Goal: Task Accomplishment & Management: Use online tool/utility

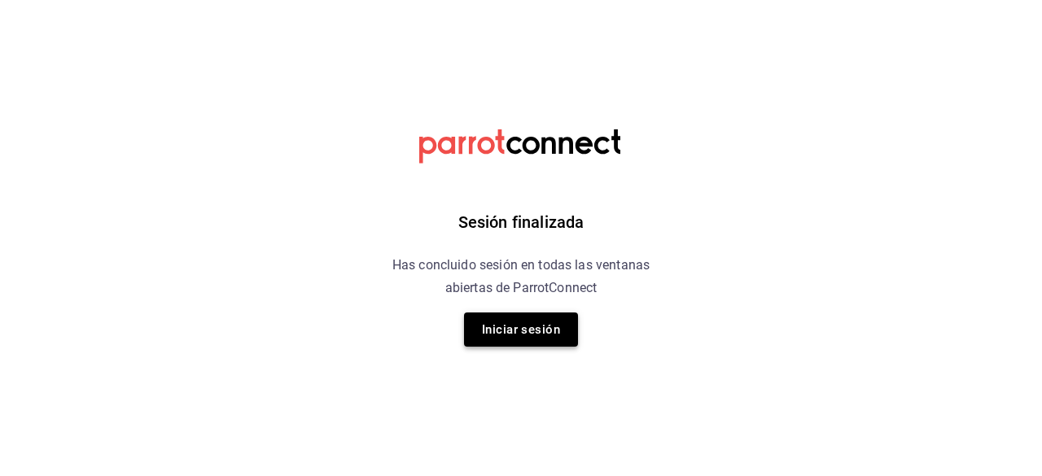
click at [518, 335] on button "Iniciar sesión" at bounding box center [521, 330] width 114 height 34
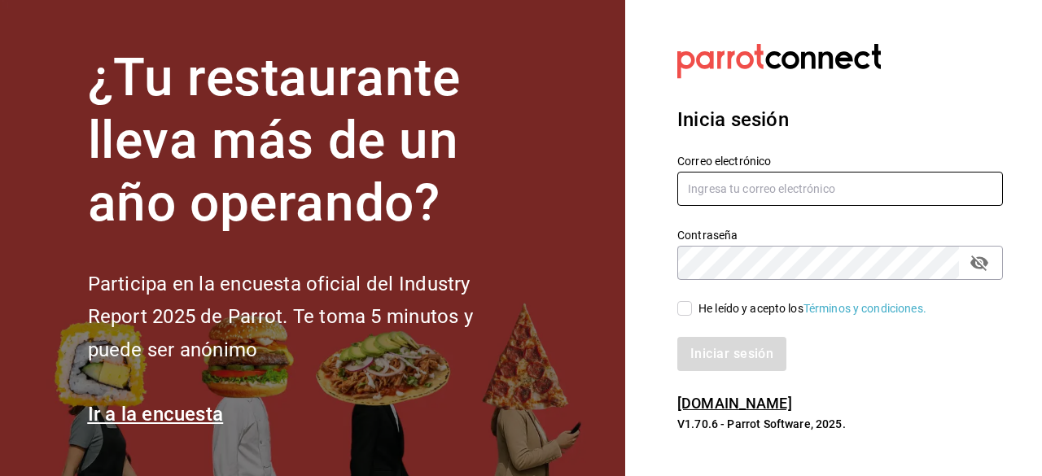
type input "[EMAIL_ADDRESS][DOMAIN_NAME]"
click at [680, 307] on input "He leído y acepto los Términos y condiciones." at bounding box center [684, 308] width 15 height 15
checkbox input "true"
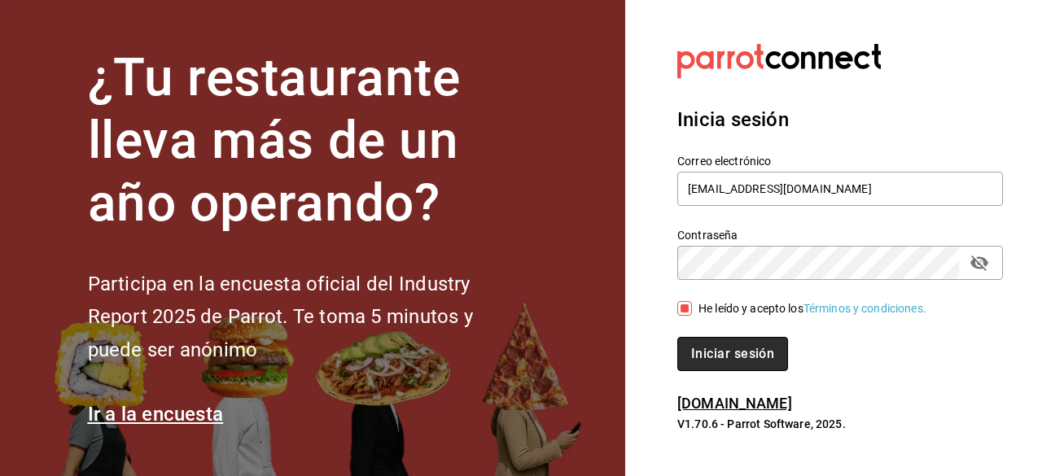
click at [716, 350] on button "Iniciar sesión" at bounding box center [732, 354] width 111 height 34
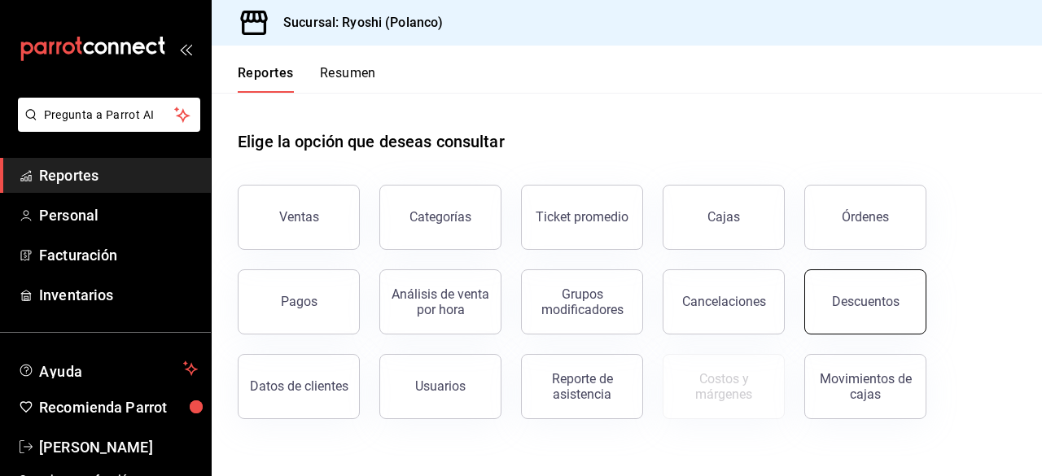
click at [886, 308] on div "Descuentos" at bounding box center [866, 301] width 68 height 15
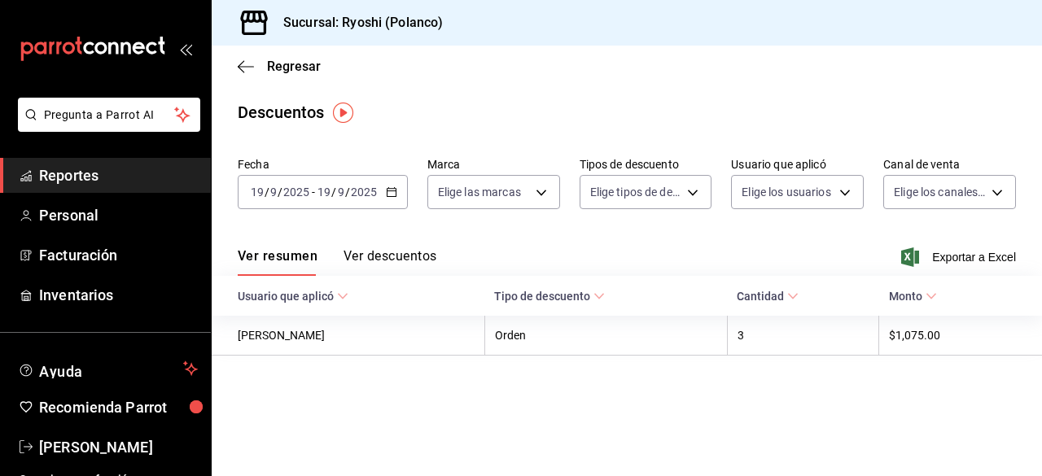
click at [396, 195] on div "2025-09-19 19 / 9 / 2025 - 2025-09-19 19 / 9 / 2025" at bounding box center [323, 192] width 170 height 34
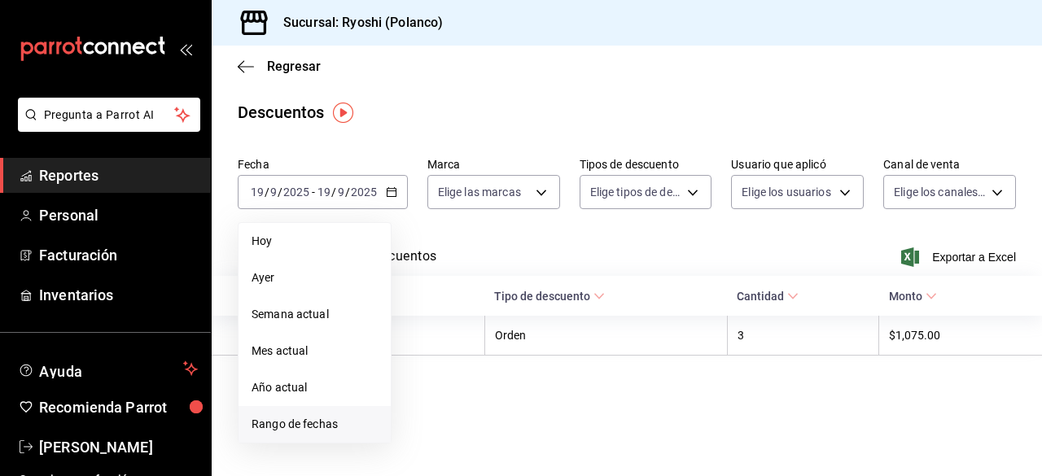
click at [311, 422] on span "Rango de fechas" at bounding box center [315, 424] width 126 height 17
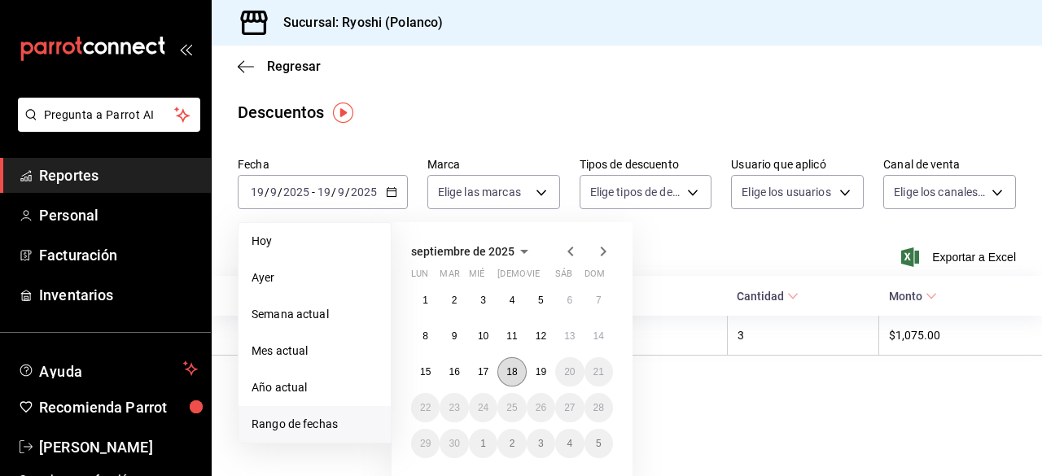
click at [510, 366] on abbr "18" at bounding box center [511, 371] width 11 height 11
click at [546, 372] on abbr "19" at bounding box center [541, 371] width 11 height 11
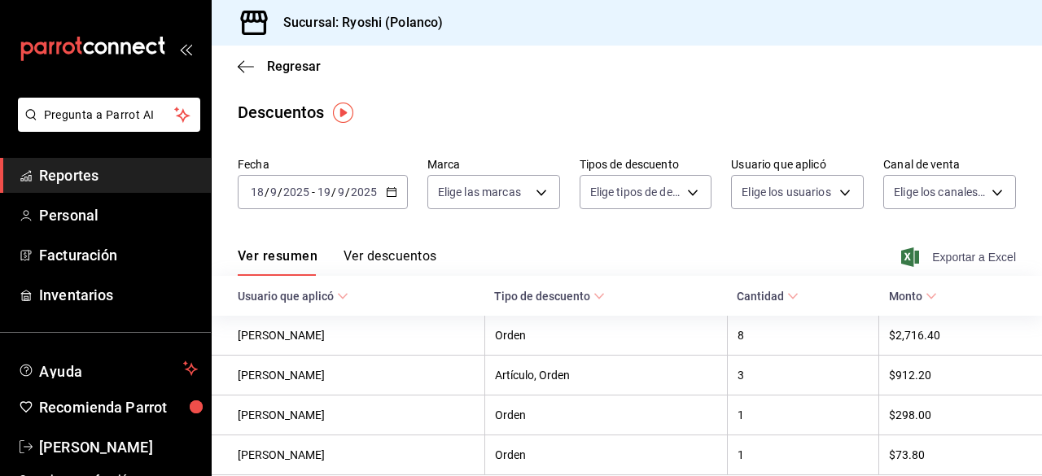
click at [935, 253] on span "Exportar a Excel" at bounding box center [961, 258] width 112 height 20
click at [241, 61] on icon "button" at bounding box center [246, 66] width 16 height 15
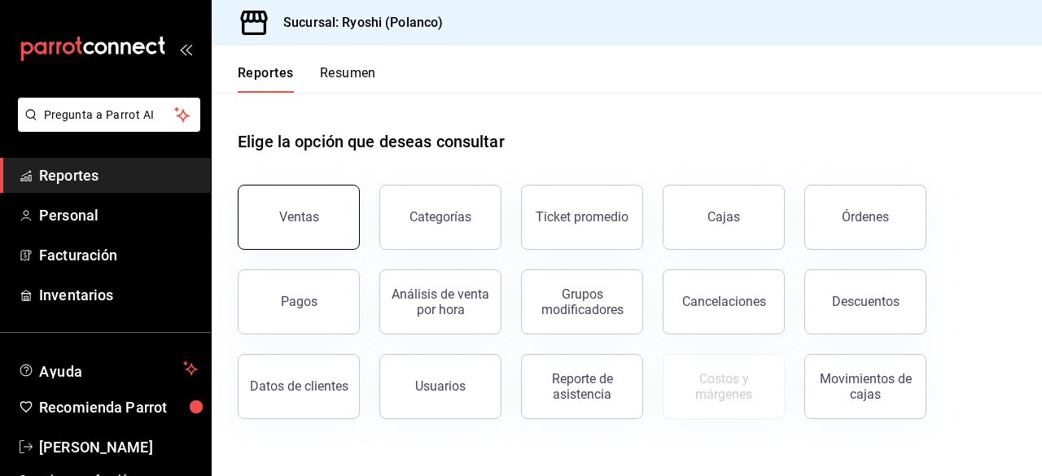
click at [291, 224] on div "Ventas" at bounding box center [299, 216] width 40 height 15
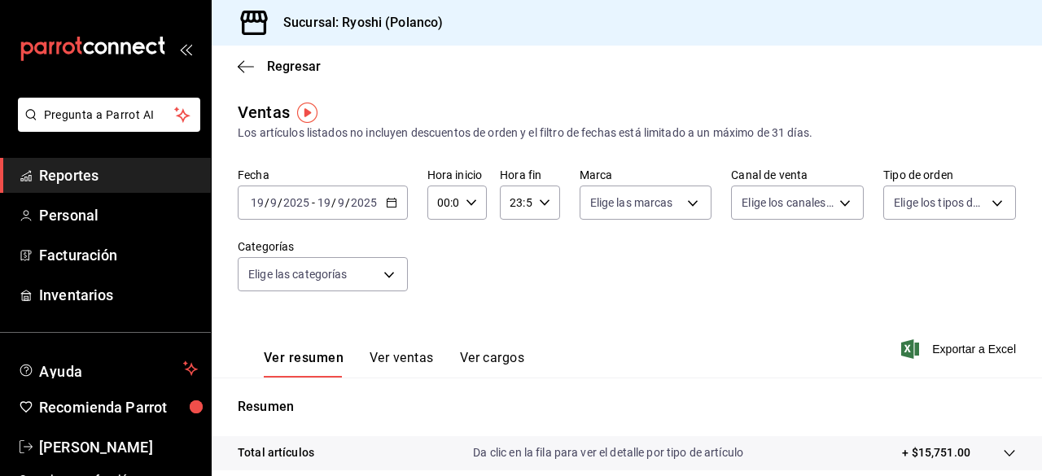
click at [392, 206] on icon "button" at bounding box center [391, 202] width 11 height 11
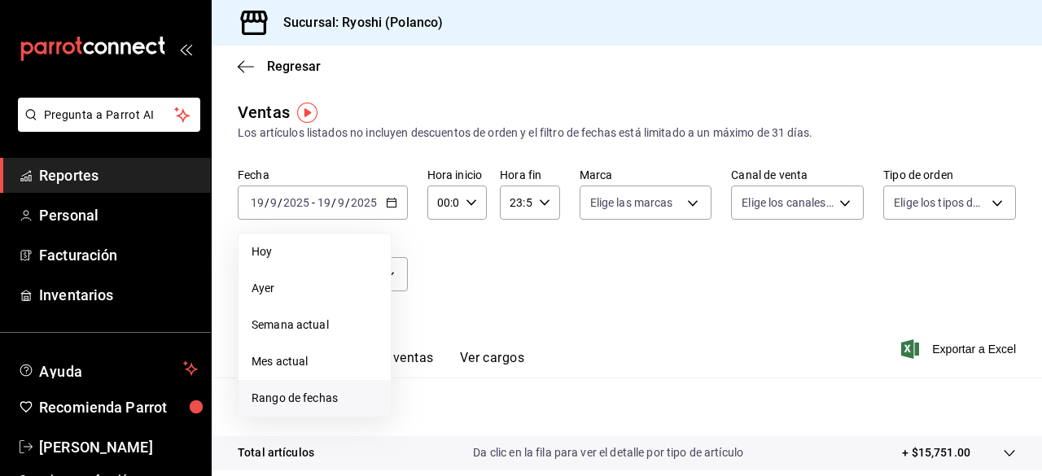
click at [272, 396] on span "Rango de fechas" at bounding box center [315, 398] width 126 height 17
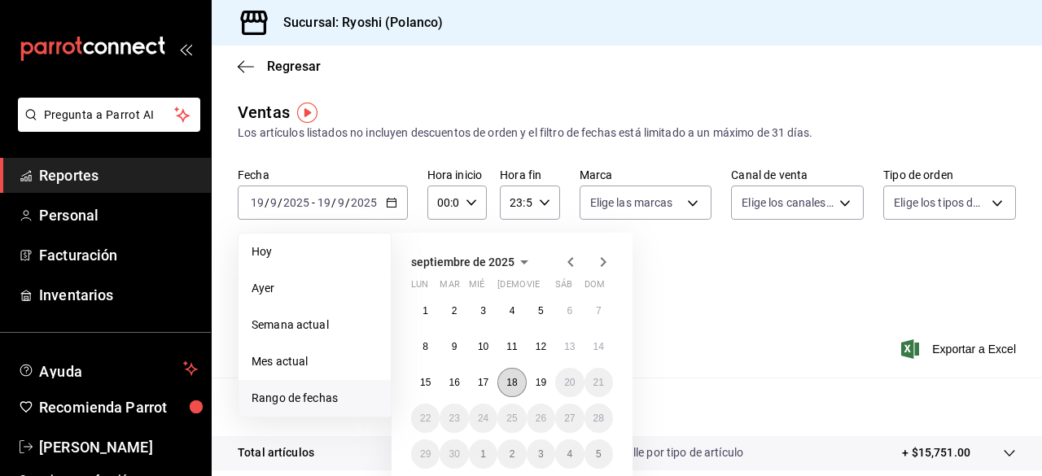
click at [506, 387] on abbr "18" at bounding box center [511, 382] width 11 height 11
click at [532, 387] on button "19" at bounding box center [541, 382] width 28 height 29
click at [519, 377] on button "18" at bounding box center [511, 382] width 28 height 29
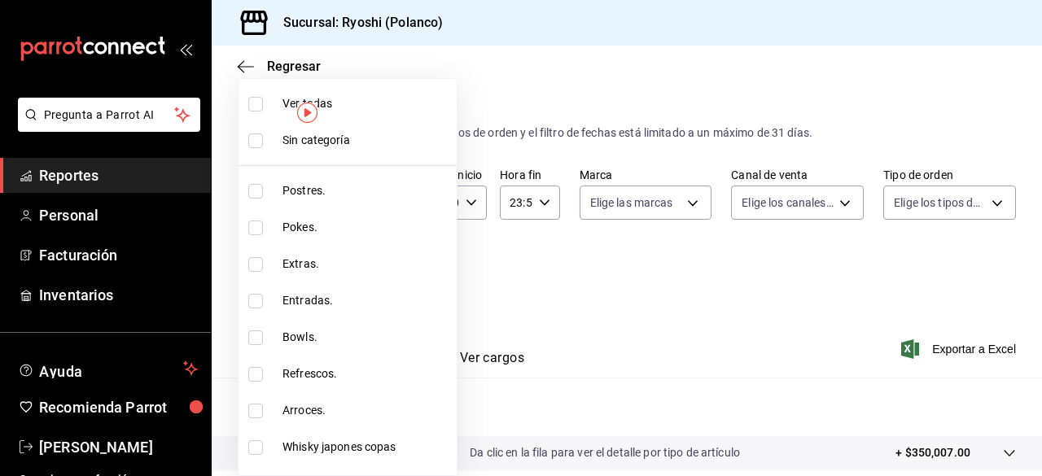
click at [390, 267] on body "Pregunta a Parrot AI Reportes Personal Facturación Inventarios Ayuda Recomienda…" at bounding box center [521, 238] width 1042 height 476
click at [254, 191] on input "checkbox" at bounding box center [255, 189] width 15 height 15
checkbox input "true"
type input "3971b1f1-eb4c-4b65-a33f-e0602f1a7270"
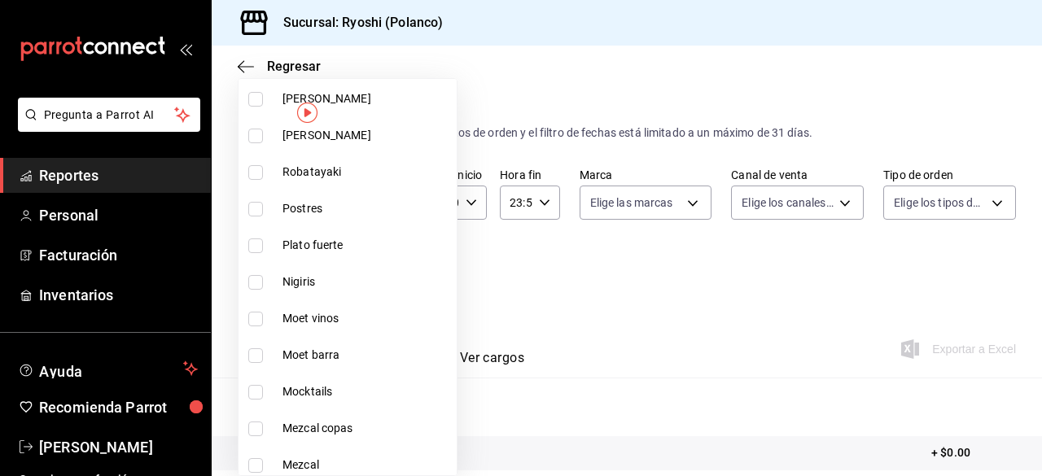
scroll to position [1227, 0]
click at [254, 203] on input "checkbox" at bounding box center [255, 210] width 15 height 15
checkbox input "true"
type input "3971b1f1-eb4c-4b65-a33f-e0602f1a7270,f29fb788-a061-4889-ae5a-b73f6482cd79"
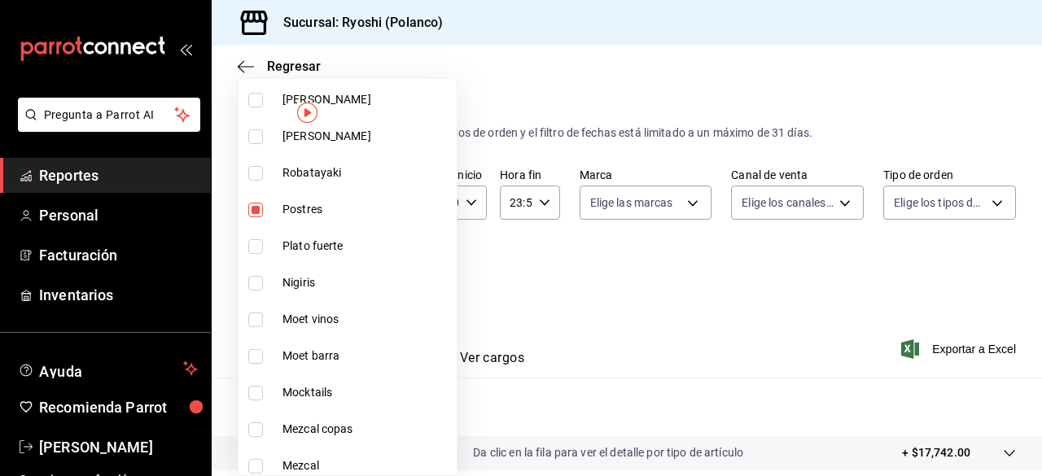
click at [927, 349] on div at bounding box center [521, 238] width 1042 height 476
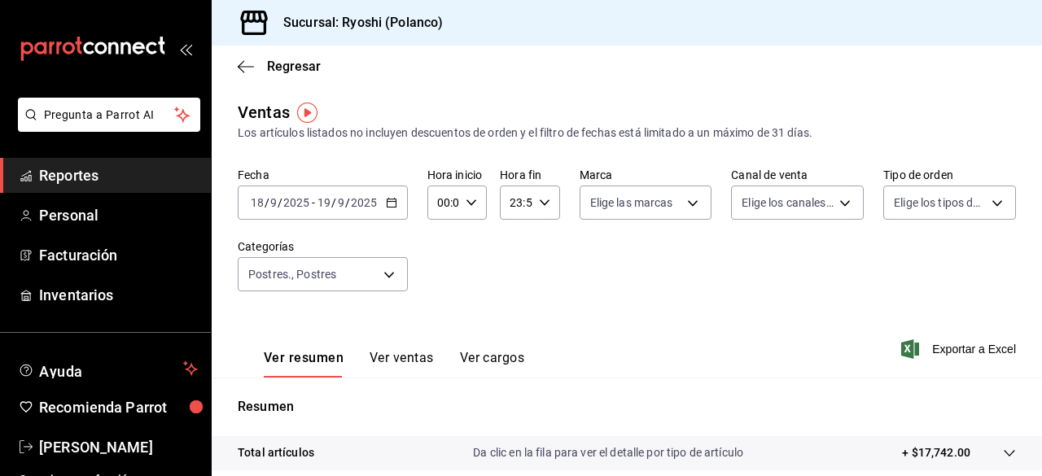
click at [928, 333] on div "Ver resumen Ver ventas Ver cargos Exportar a Excel" at bounding box center [627, 344] width 830 height 67
click at [928, 341] on span "Exportar a Excel" at bounding box center [961, 350] width 112 height 20
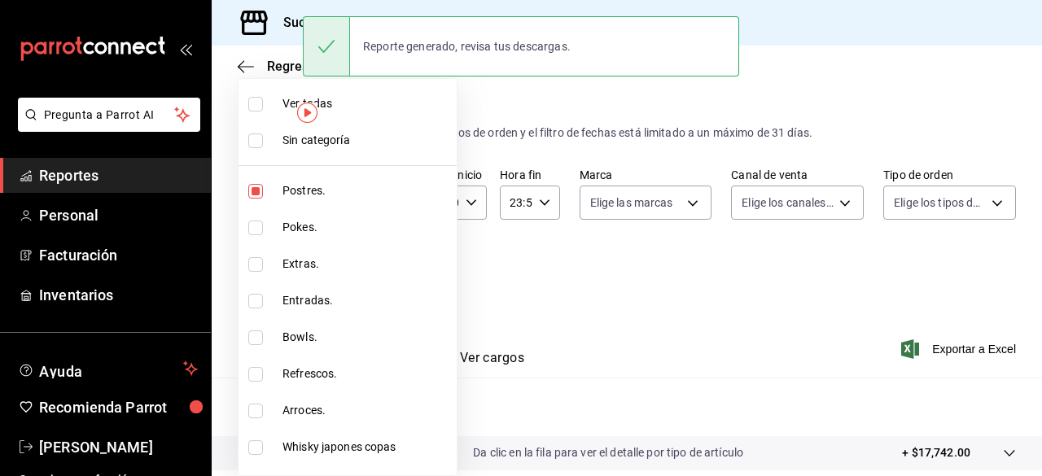
click at [394, 268] on body "Pregunta a Parrot AI Reportes Personal Facturación Inventarios Ayuda Recomienda…" at bounding box center [521, 238] width 1042 height 476
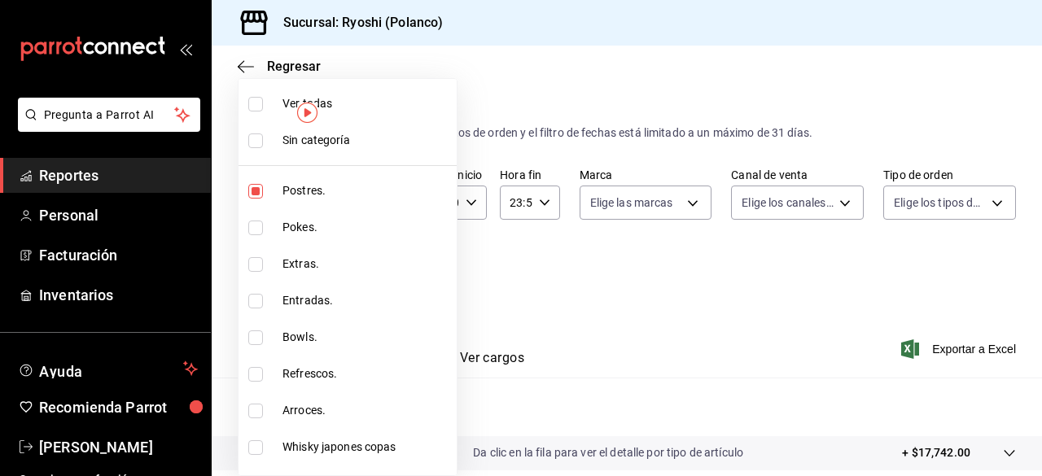
click at [260, 105] on input "checkbox" at bounding box center [255, 104] width 15 height 15
checkbox input "true"
type input "3971b1f1-eb4c-4b65-a33f-e0602f1a7270,e647ec20-b9be-4789-a430-eb555fd10a41,bb66a…"
checkbox input "true"
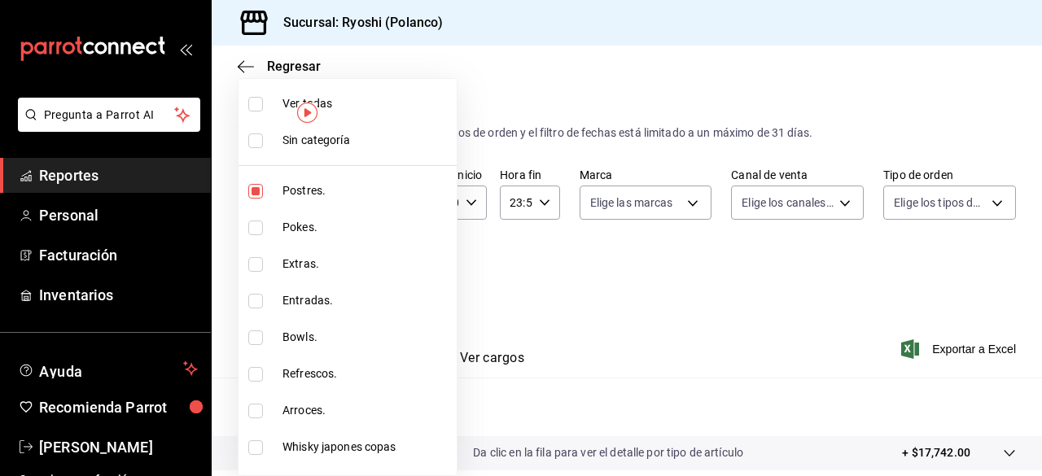
checkbox input "true"
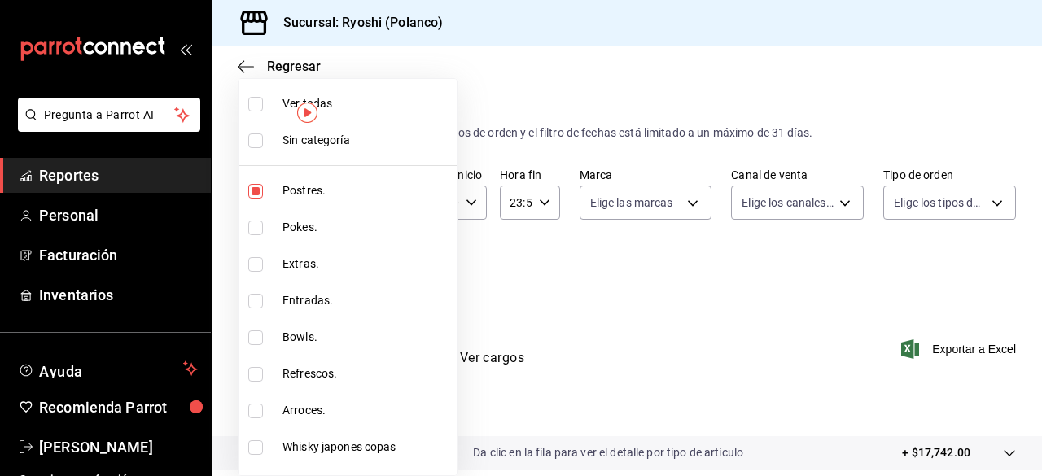
checkbox input "true"
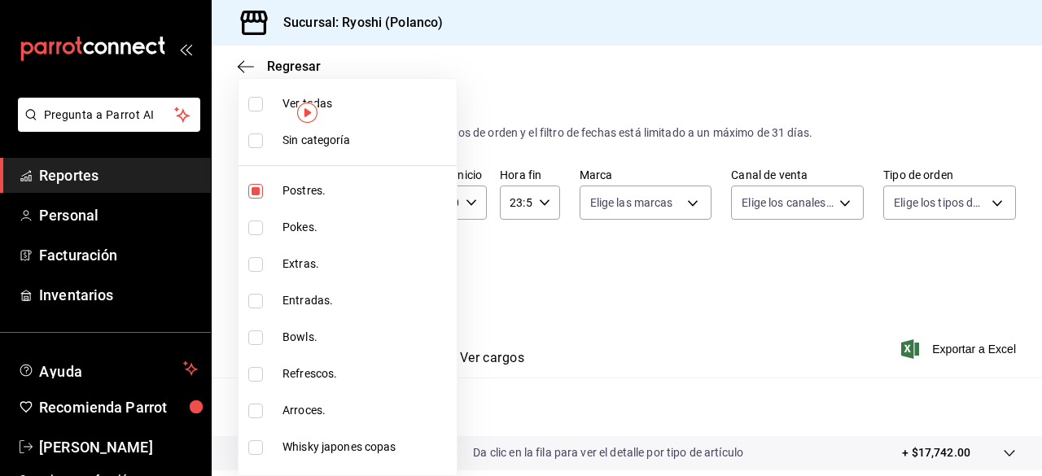
checkbox input "true"
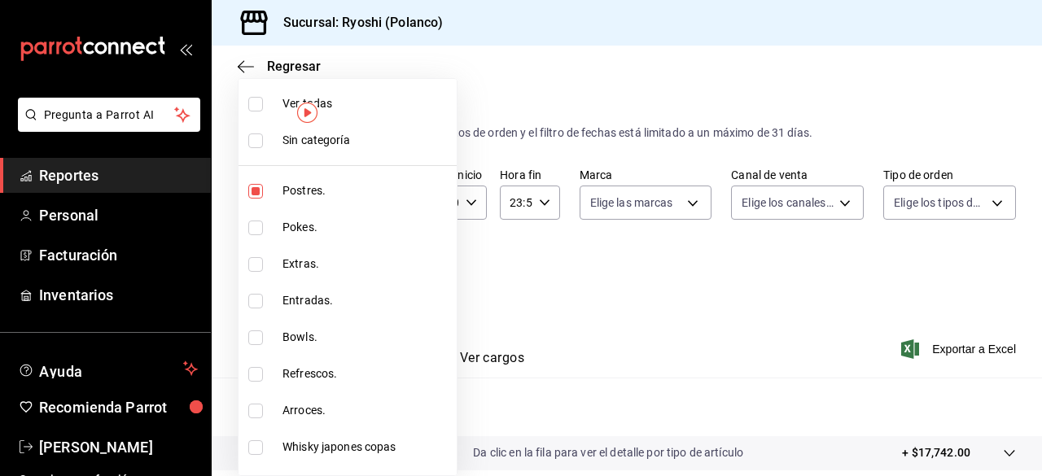
checkbox input "true"
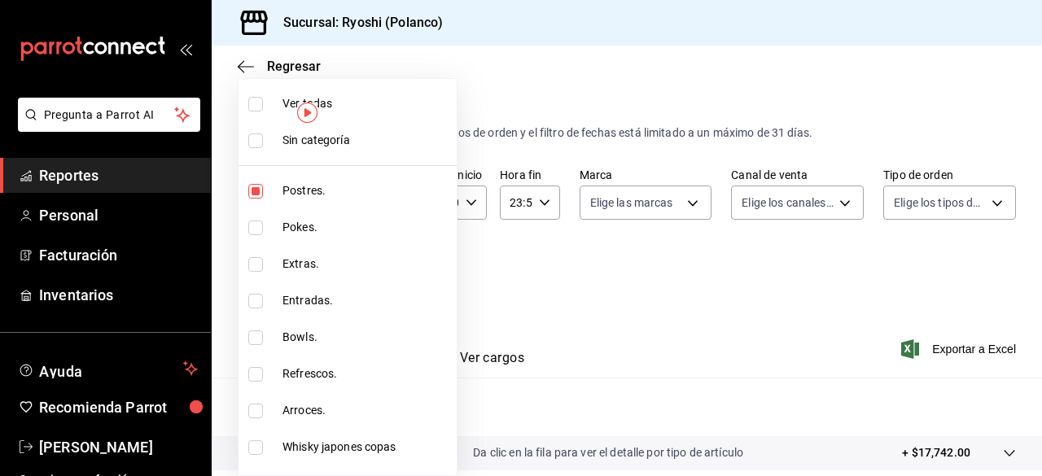
checkbox input "true"
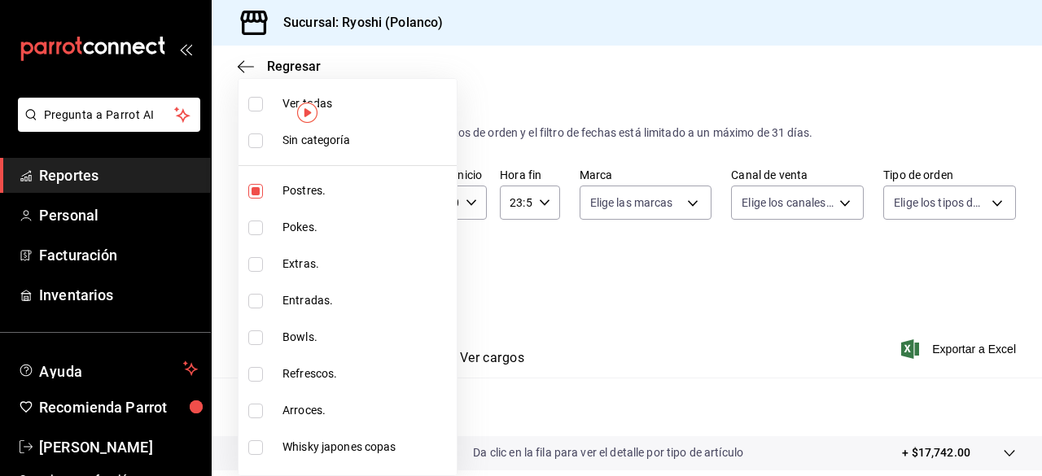
checkbox input "true"
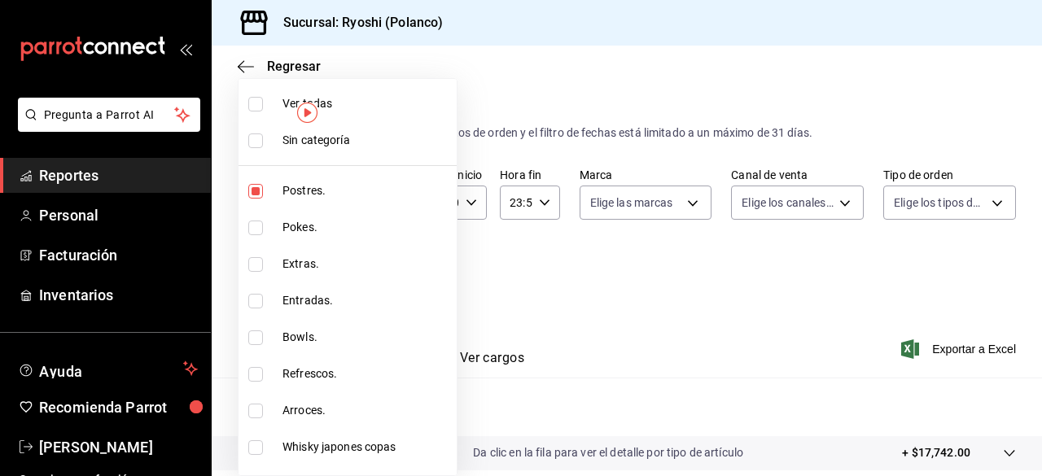
checkbox input "true"
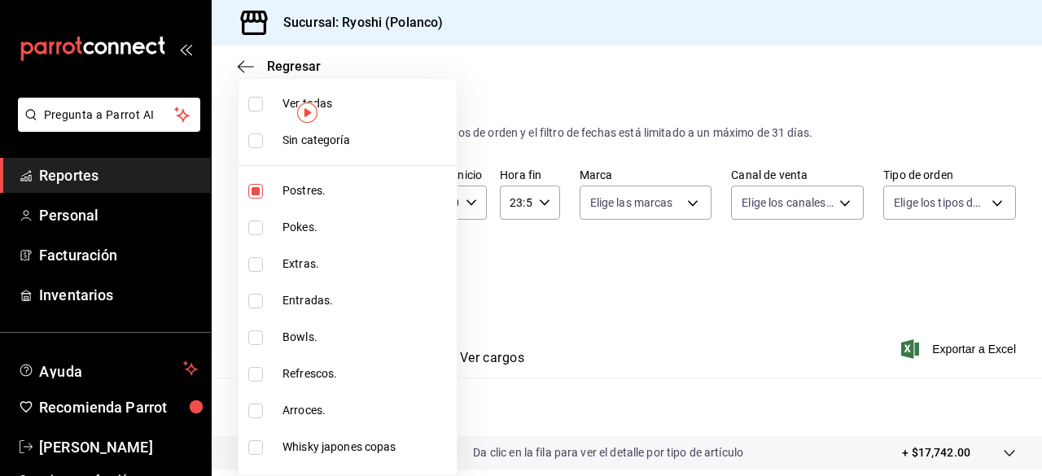
checkbox input "true"
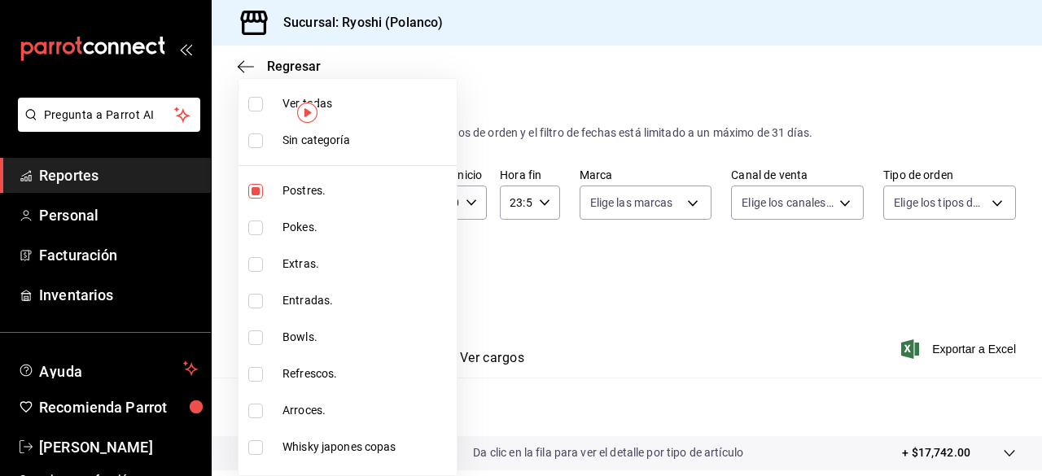
checkbox input "true"
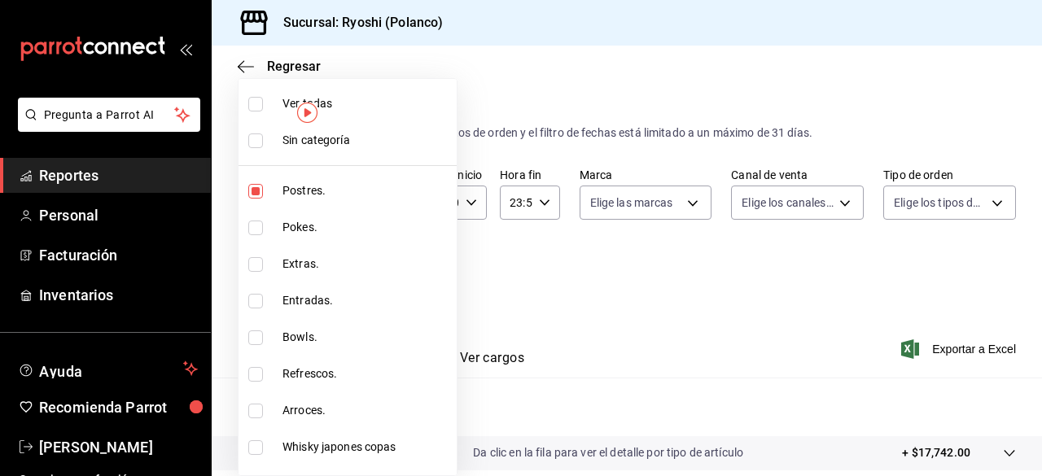
checkbox input "true"
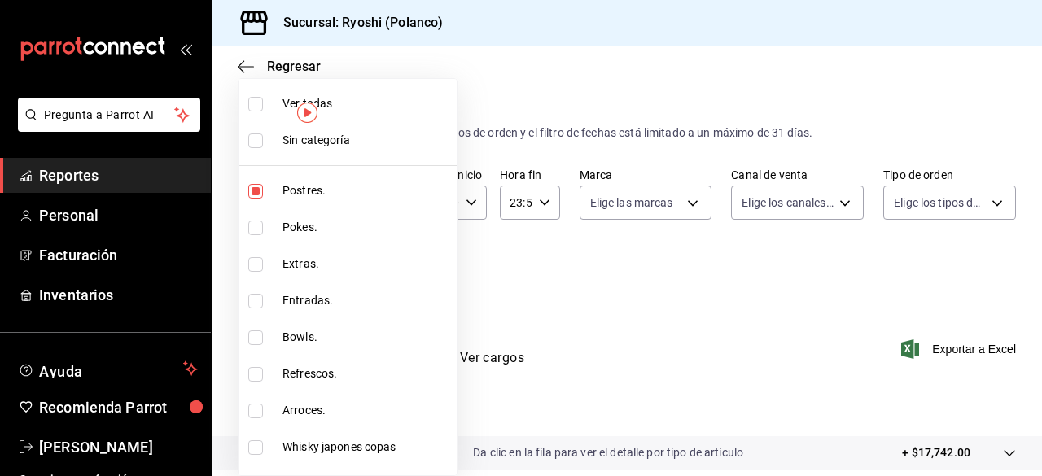
checkbox input "true"
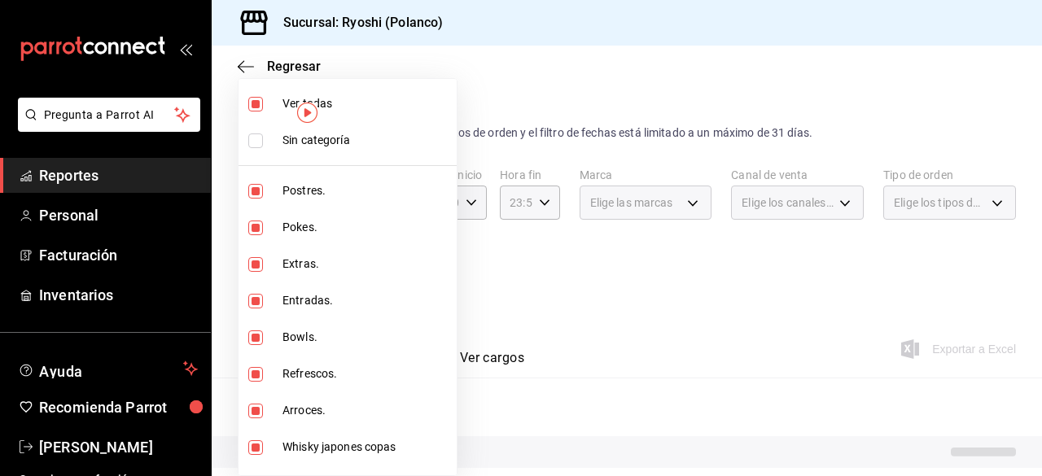
click at [260, 105] on input "checkbox" at bounding box center [255, 104] width 15 height 15
checkbox input "false"
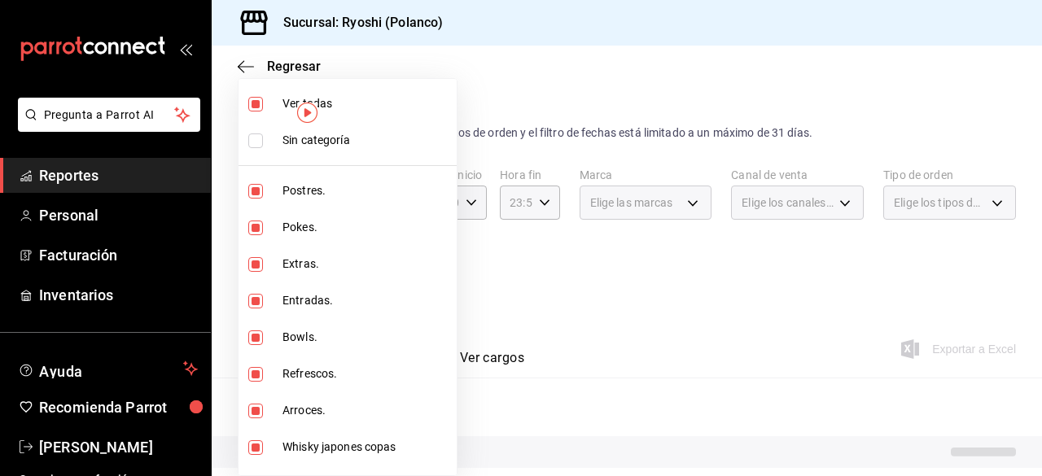
checkbox input "false"
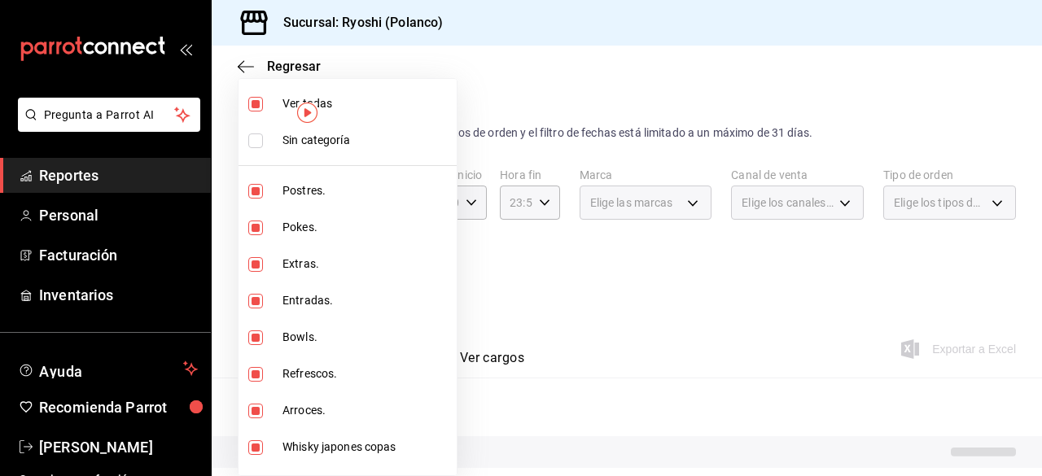
checkbox input "false"
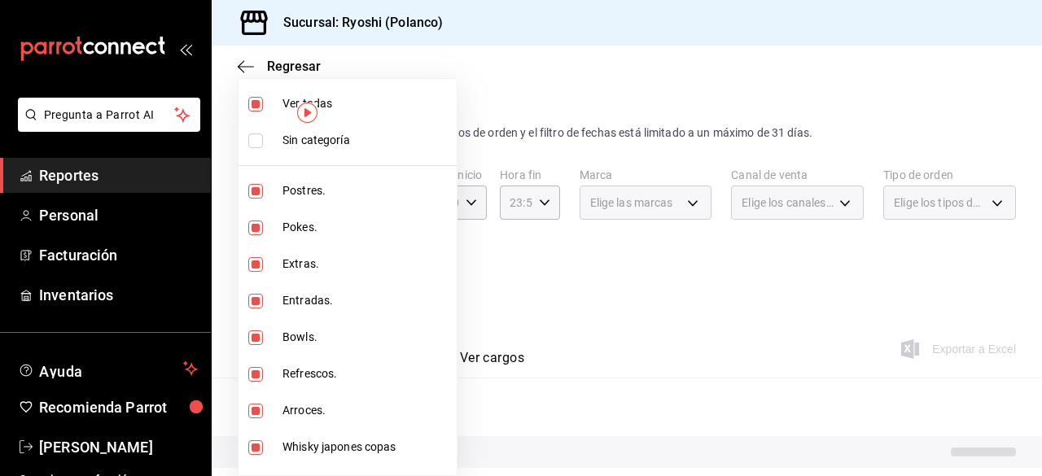
checkbox input "false"
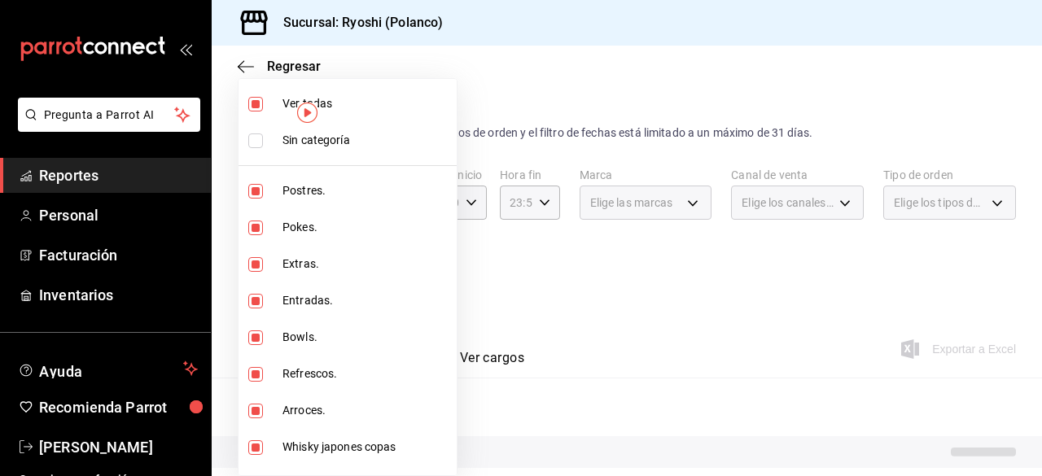
checkbox input "false"
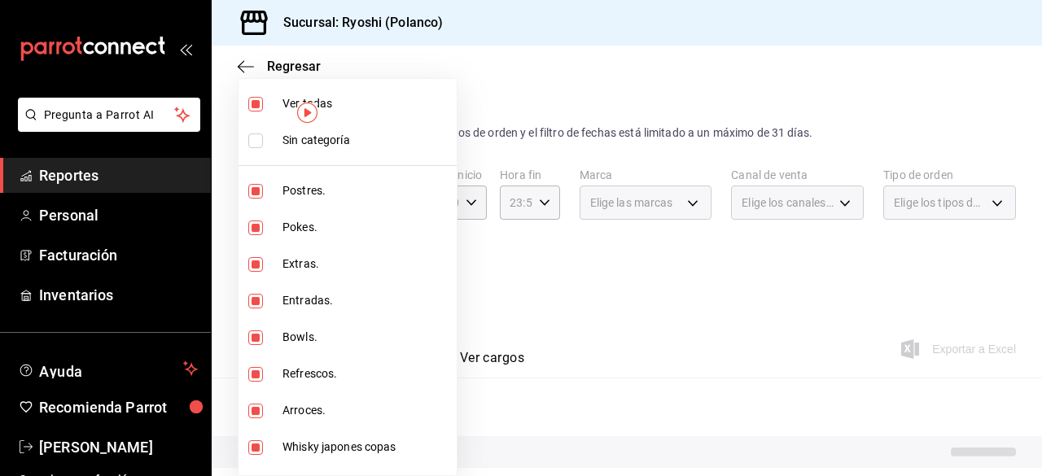
checkbox input "false"
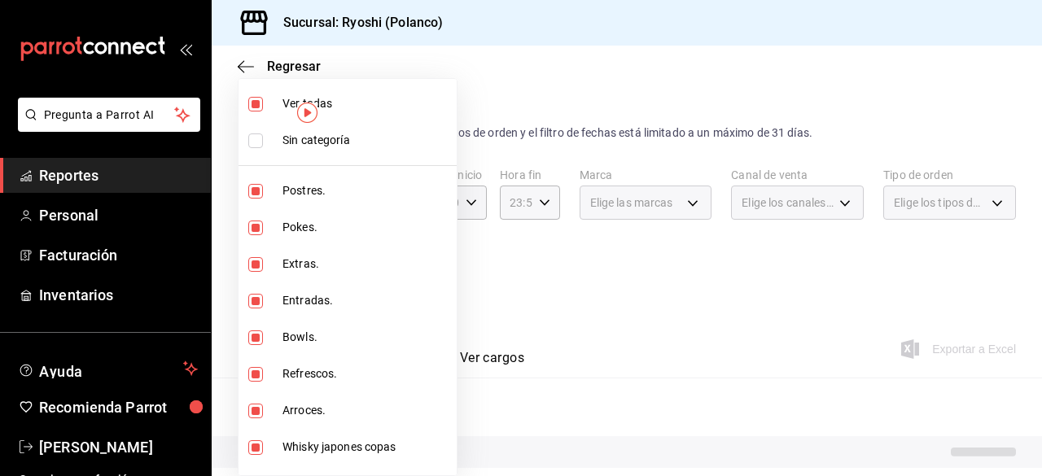
checkbox input "false"
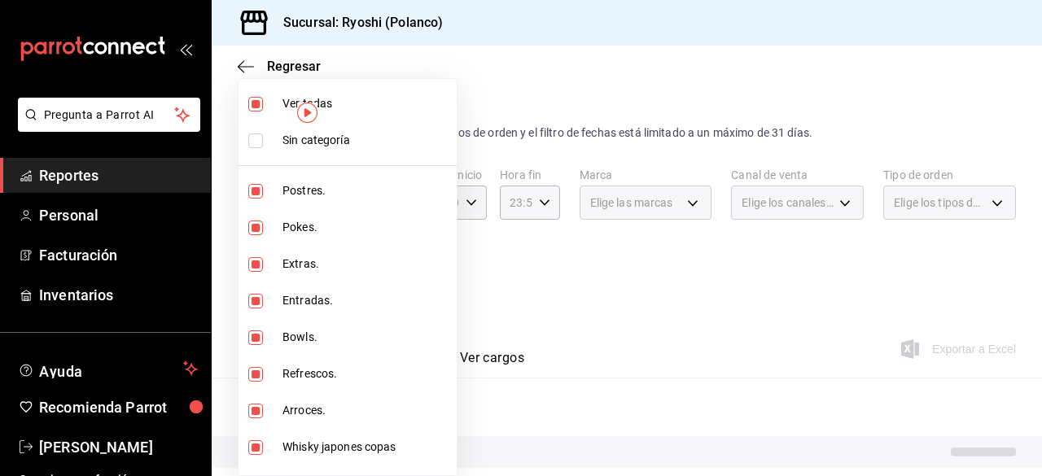
checkbox input "false"
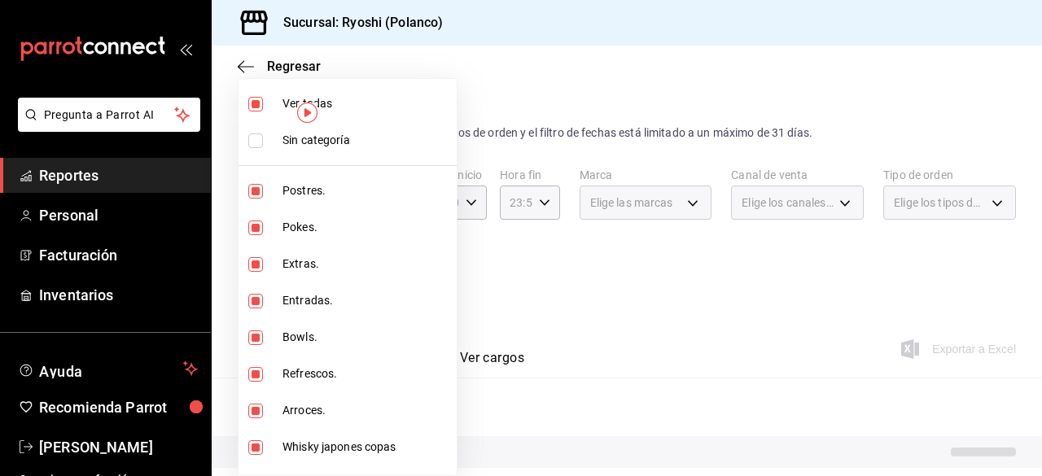
checkbox input "false"
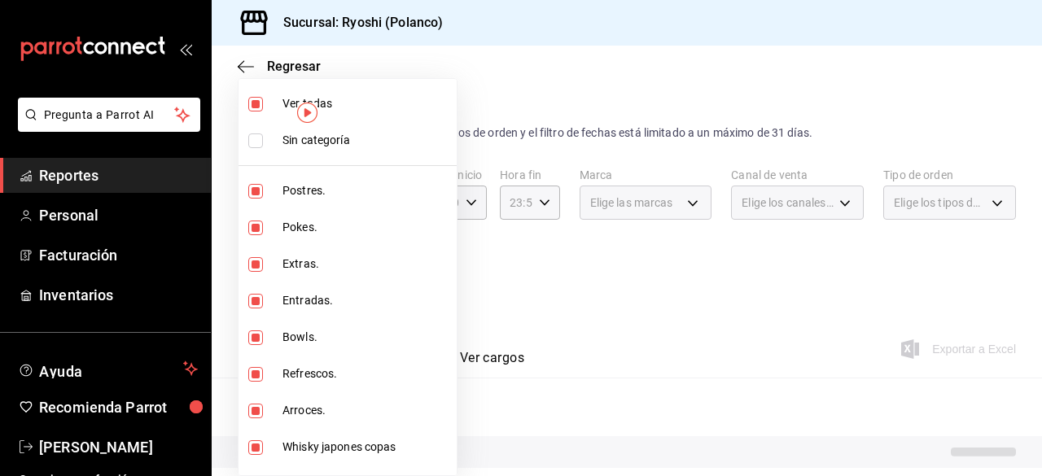
checkbox input "false"
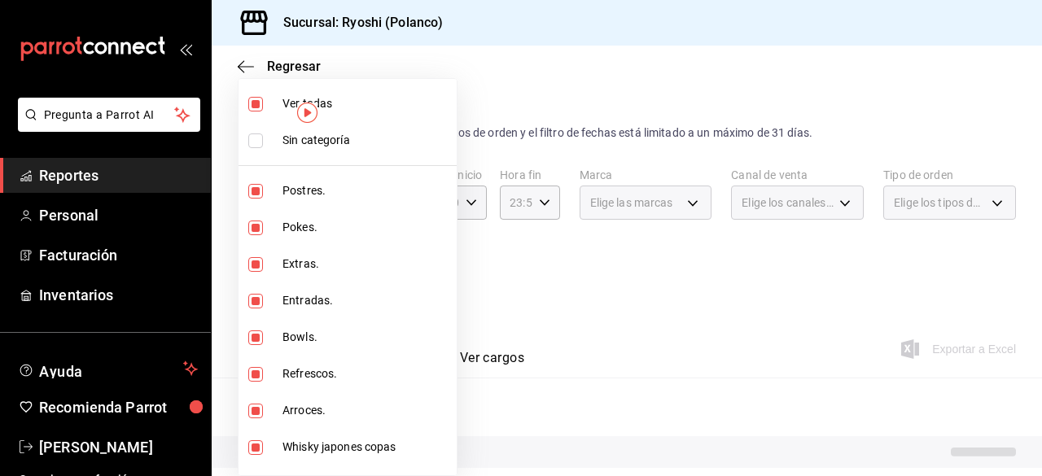
checkbox input "false"
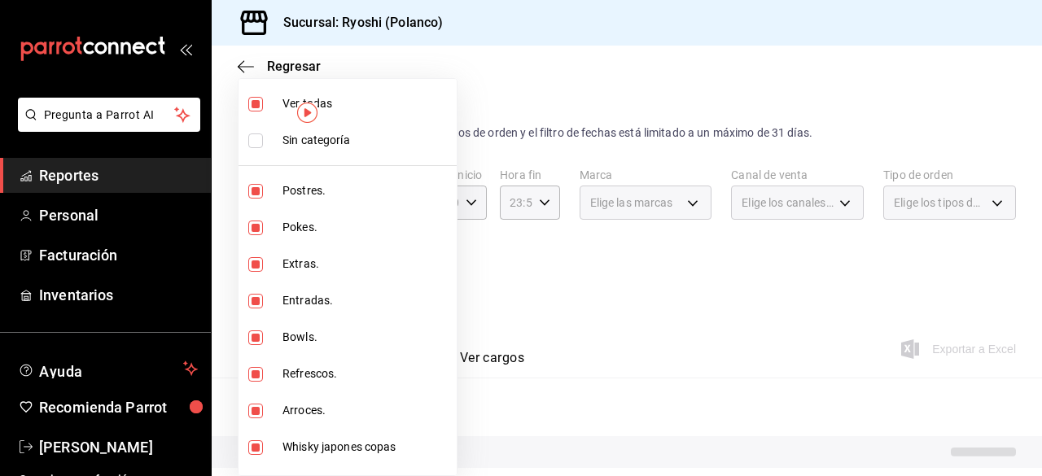
checkbox input "false"
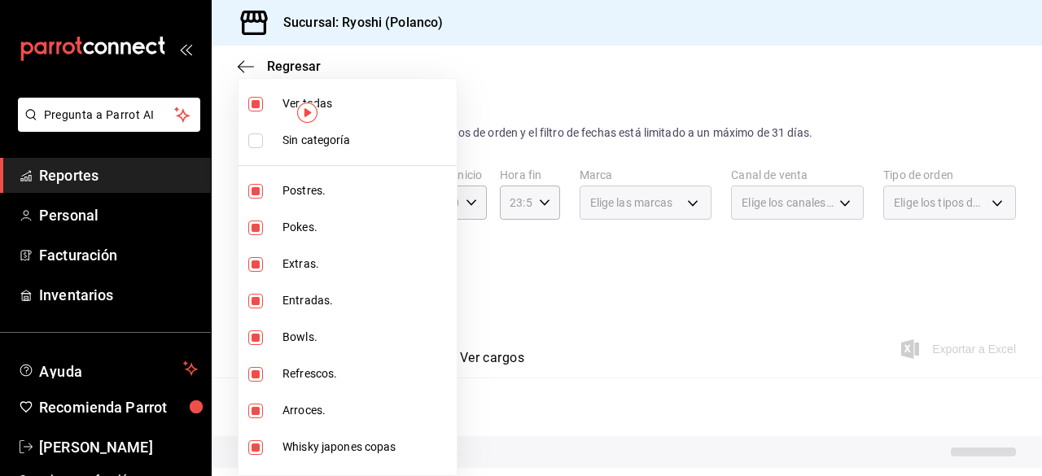
checkbox input "false"
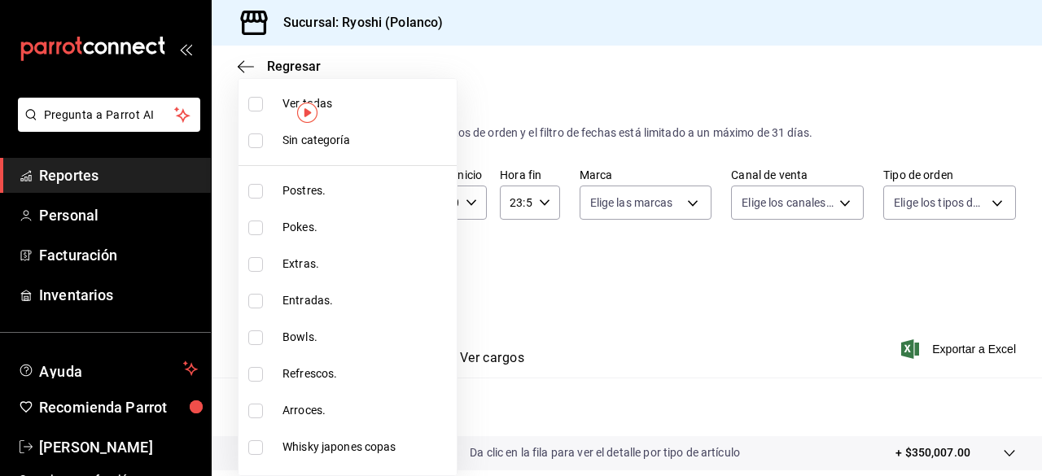
click at [578, 239] on div at bounding box center [521, 238] width 1042 height 476
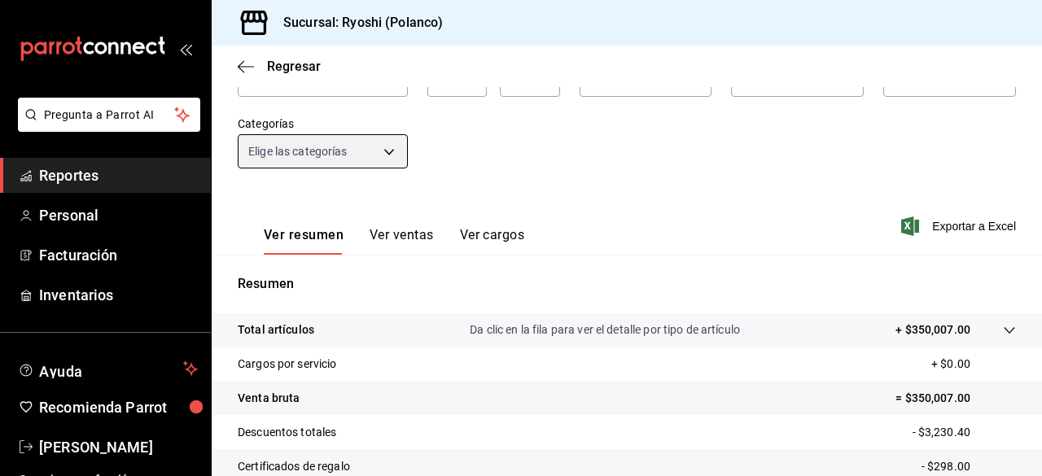
scroll to position [122, 0]
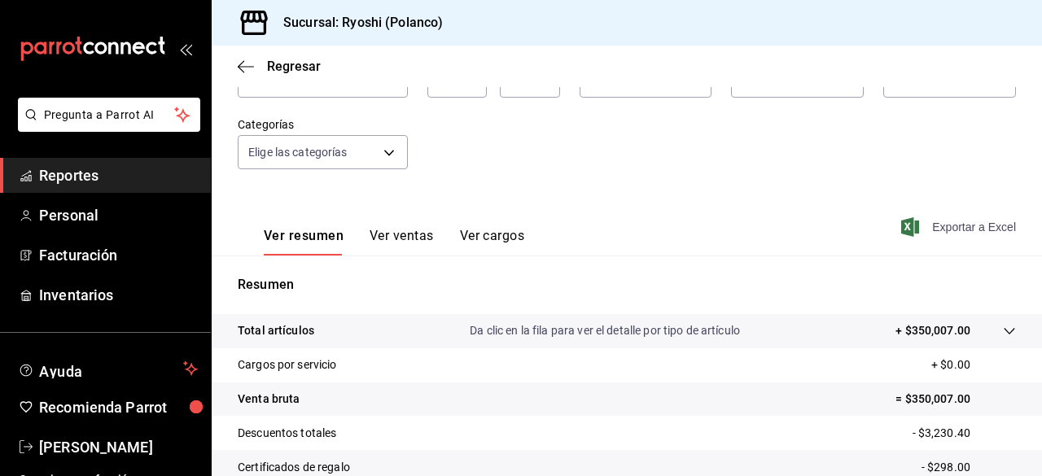
click at [935, 227] on span "Exportar a Excel" at bounding box center [961, 227] width 112 height 20
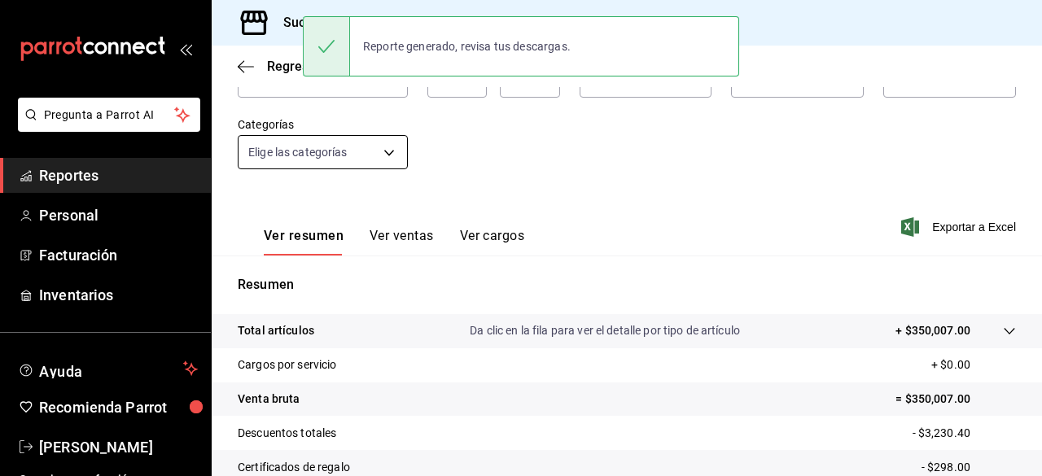
click at [396, 149] on body "Pregunta a Parrot AI Reportes Personal Facturación Inventarios Ayuda Recomienda…" at bounding box center [521, 238] width 1042 height 476
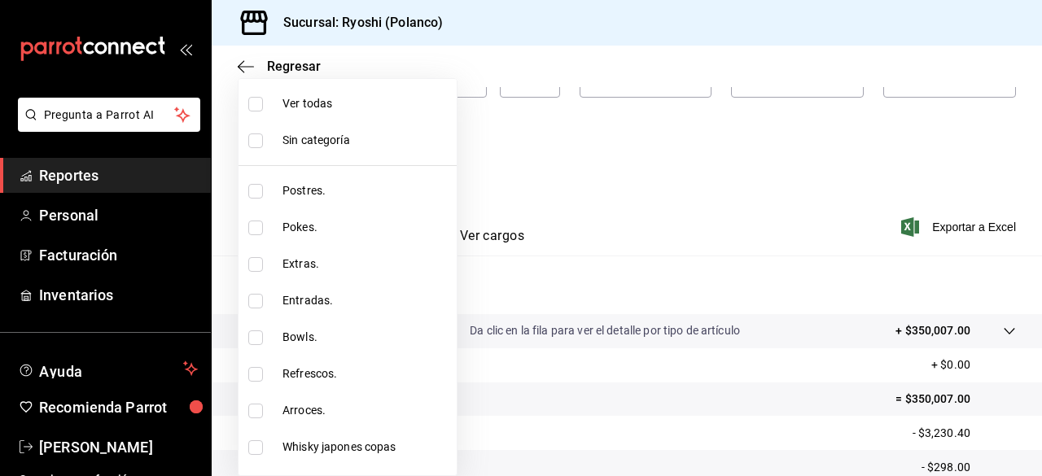
click at [256, 102] on input "checkbox" at bounding box center [255, 104] width 15 height 15
checkbox input "true"
type input "3971b1f1-eb4c-4b65-a33f-e0602f1a7270,e647ec20-b9be-4789-a430-eb555fd10a41,bb66a…"
checkbox input "true"
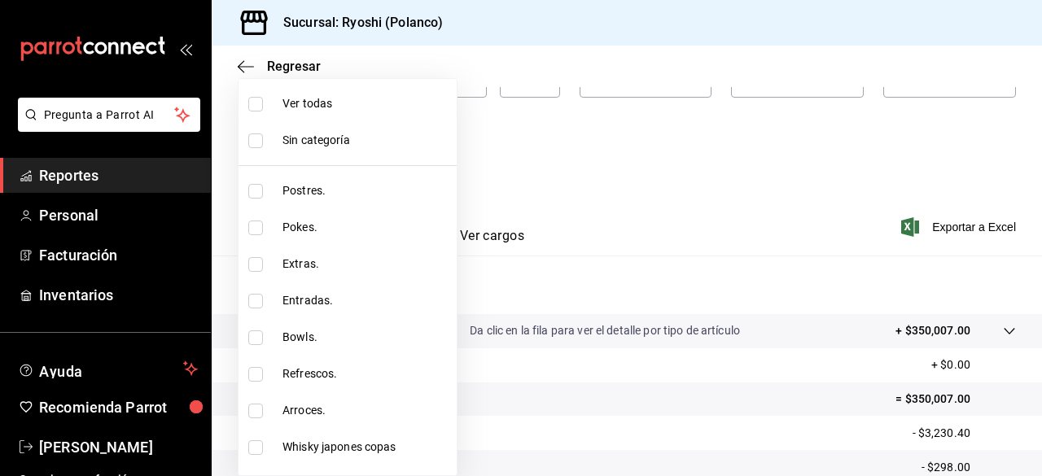
checkbox input "true"
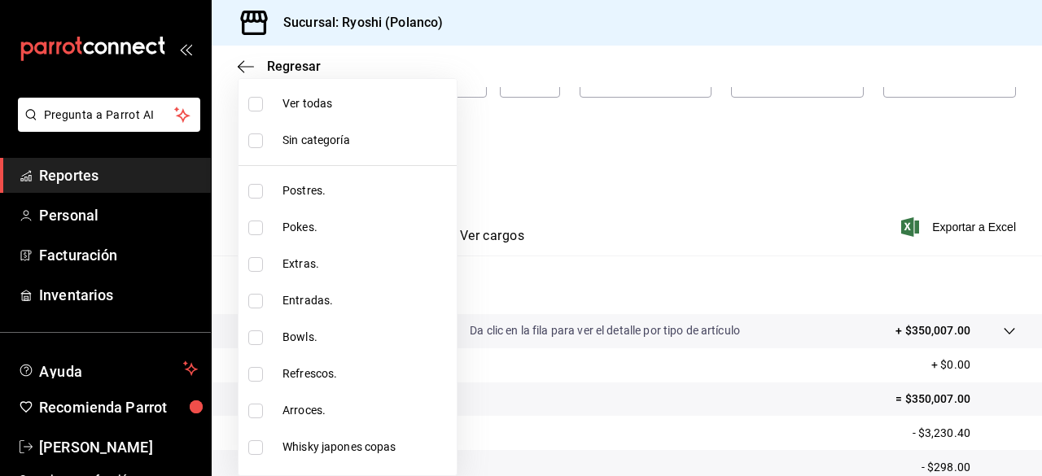
checkbox input "true"
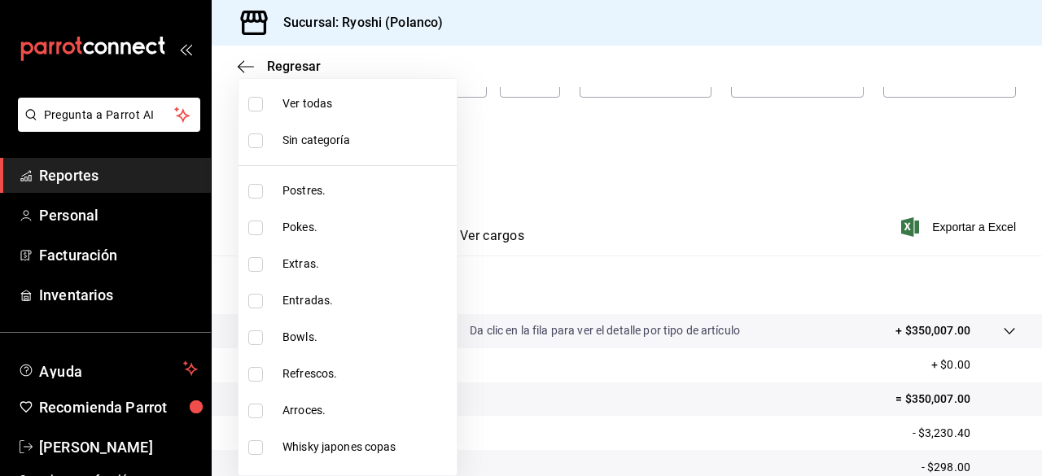
checkbox input "true"
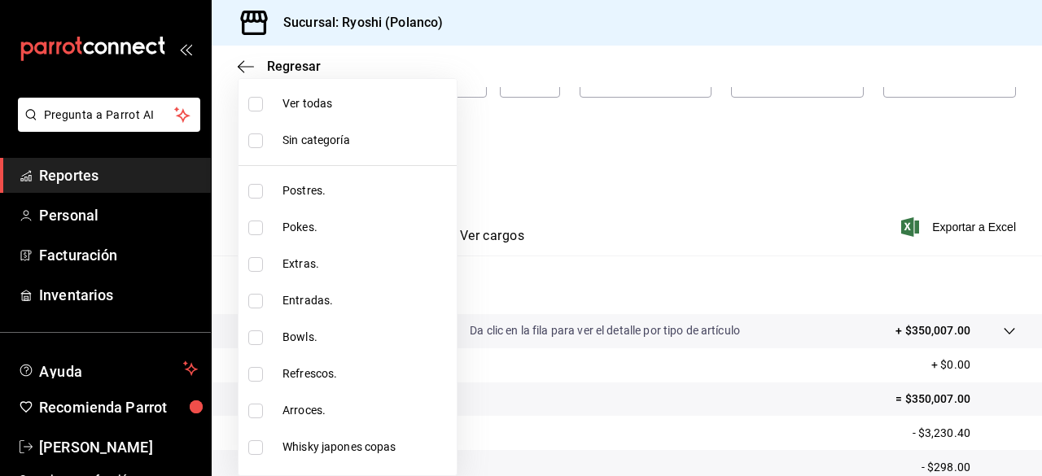
checkbox input "true"
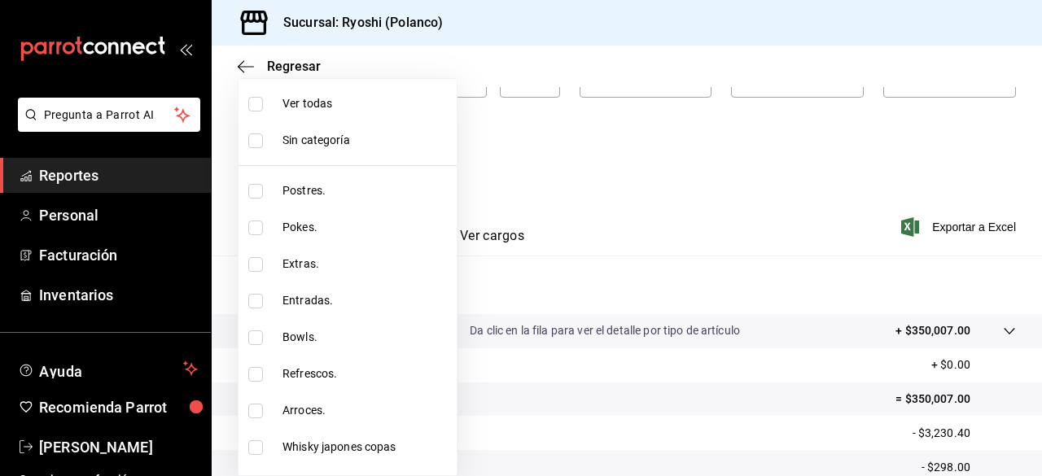
checkbox input "true"
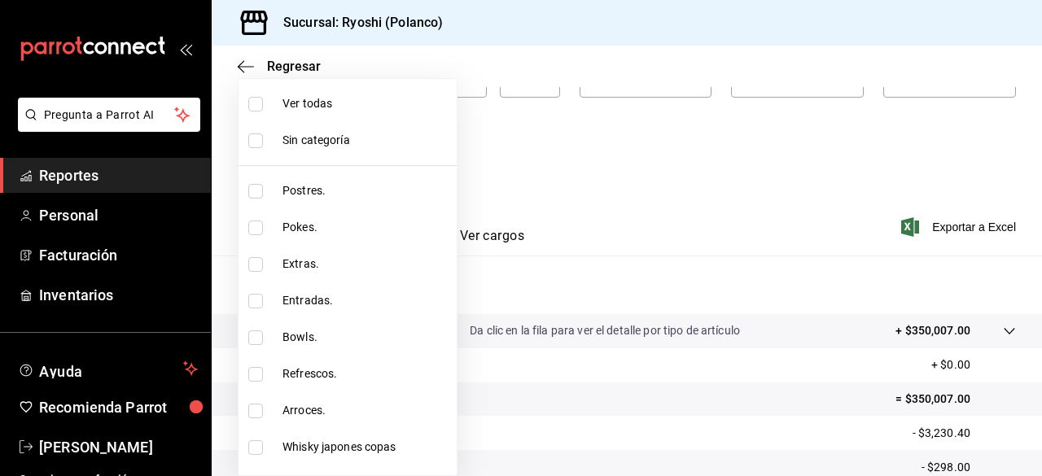
checkbox input "true"
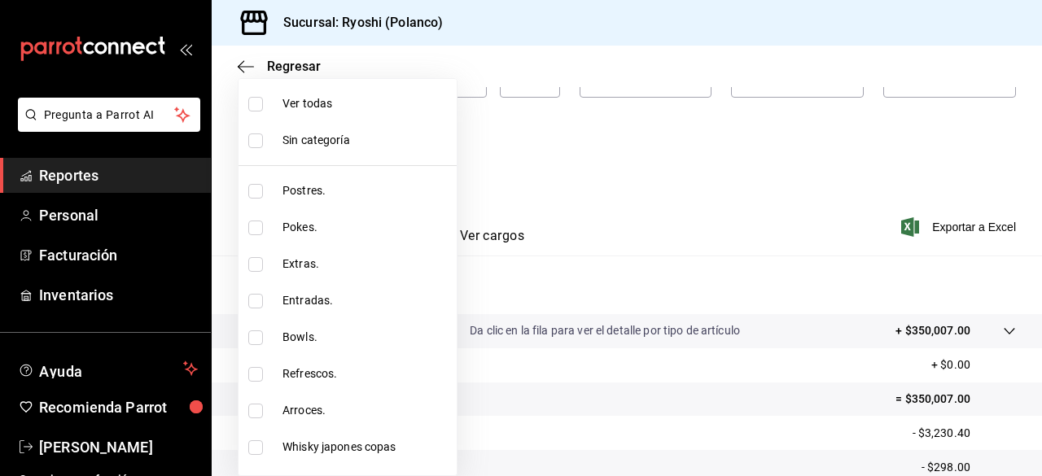
checkbox input "true"
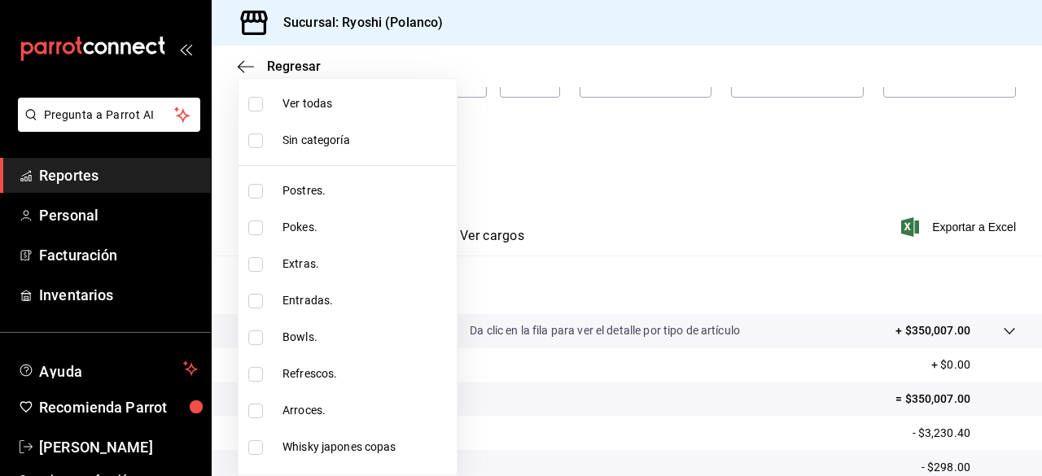
checkbox input "true"
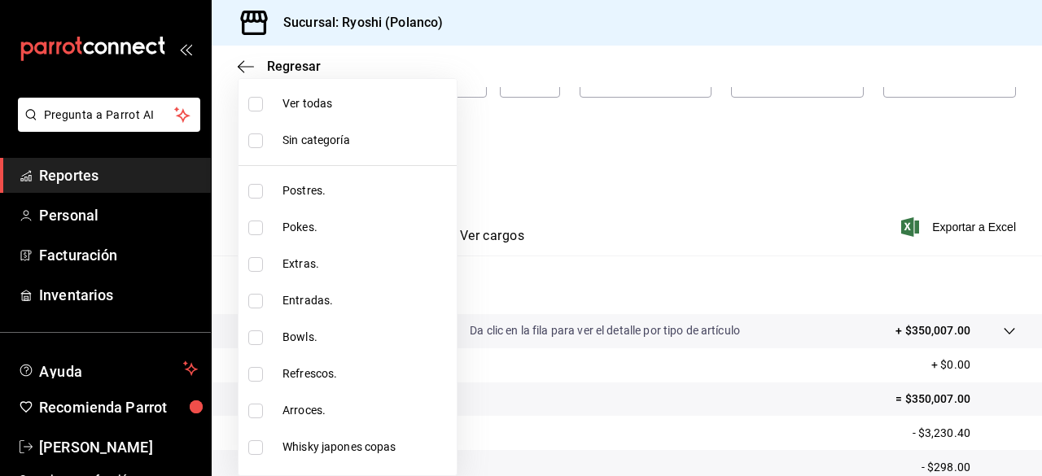
checkbox input "true"
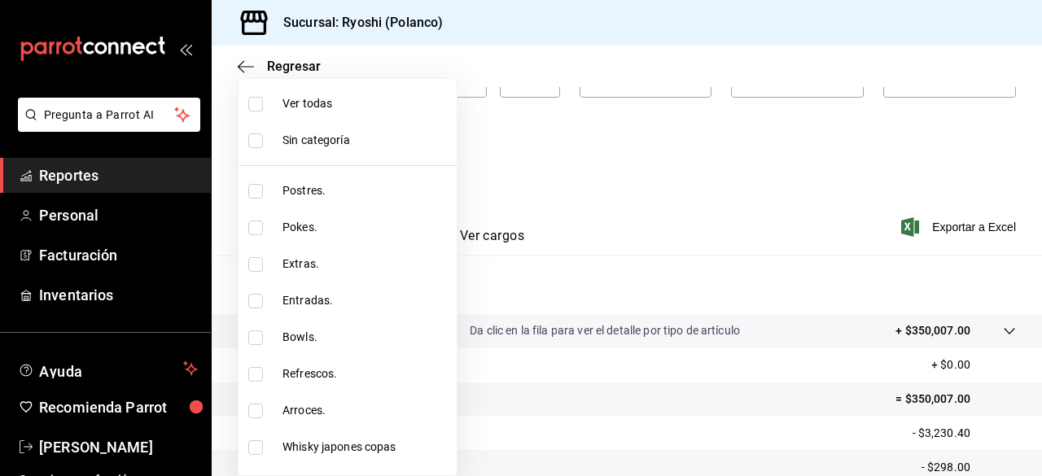
checkbox input "true"
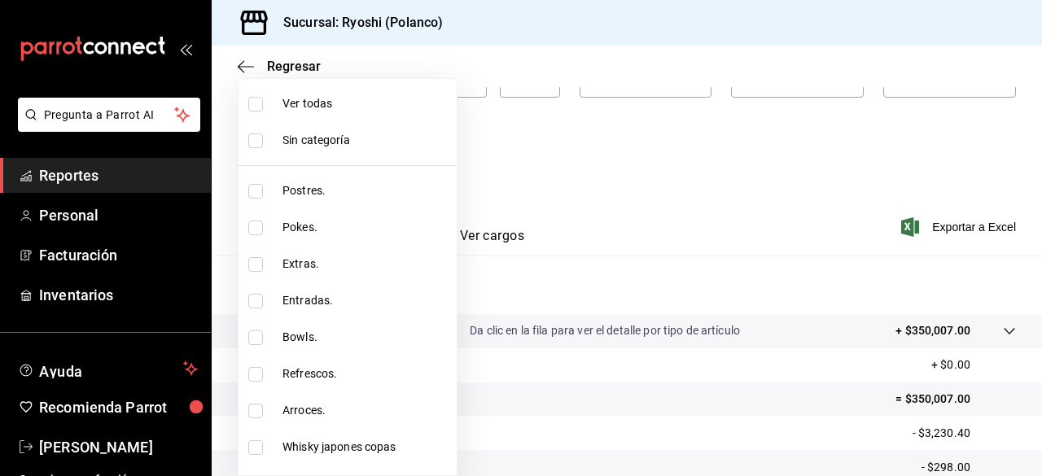
checkbox input "true"
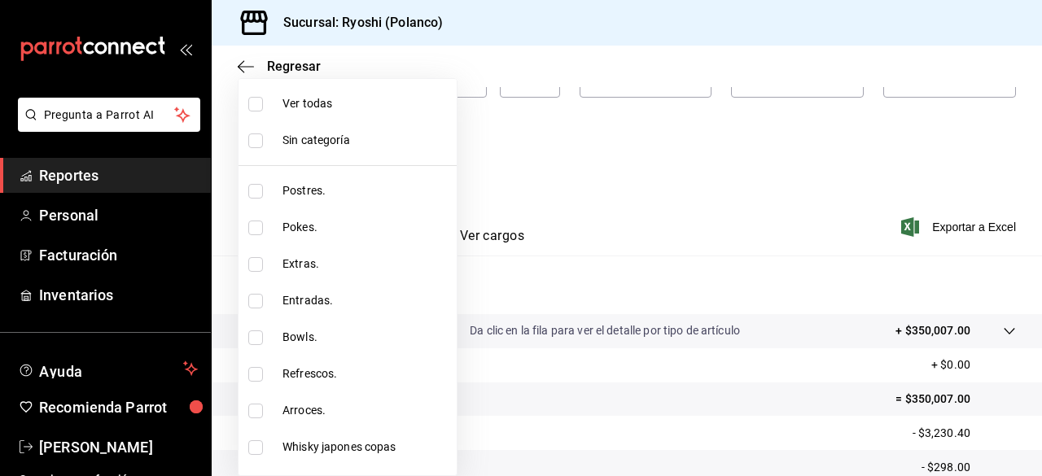
checkbox input "true"
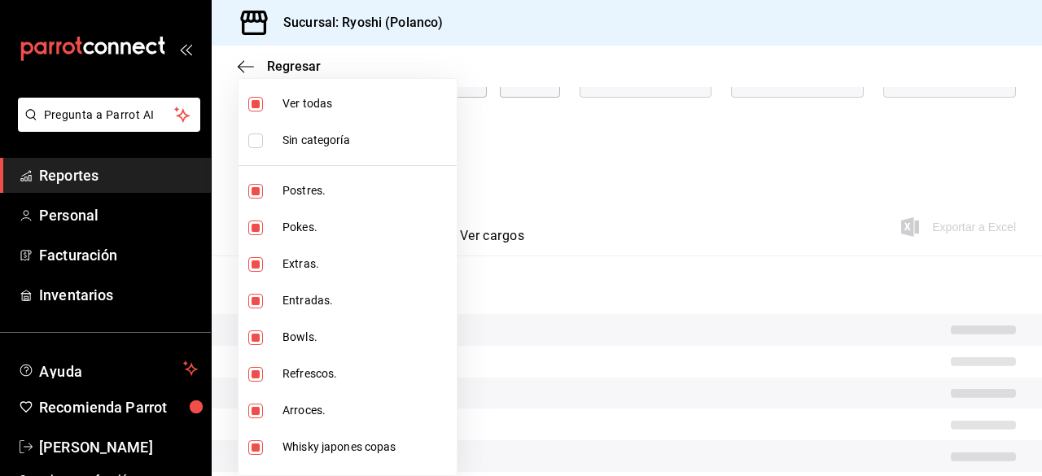
click at [256, 102] on input "checkbox" at bounding box center [255, 104] width 15 height 15
checkbox input "false"
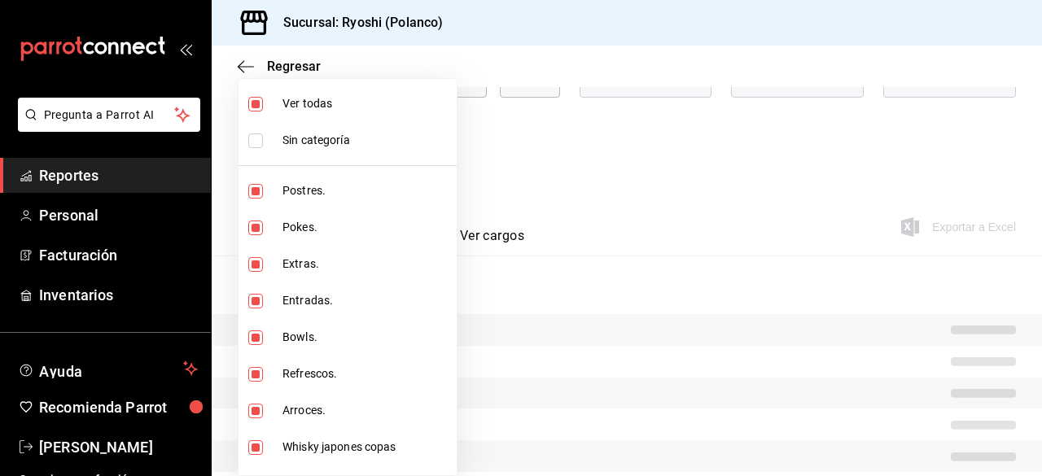
checkbox input "false"
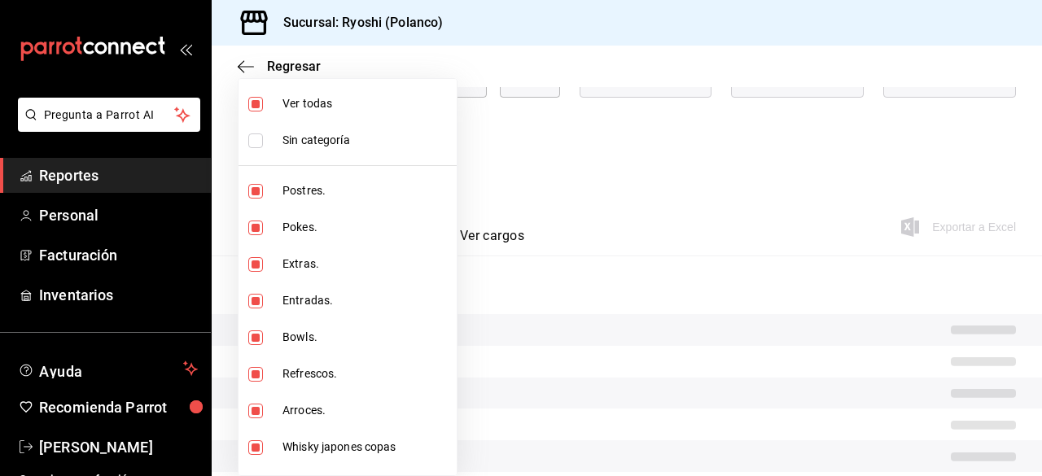
checkbox input "false"
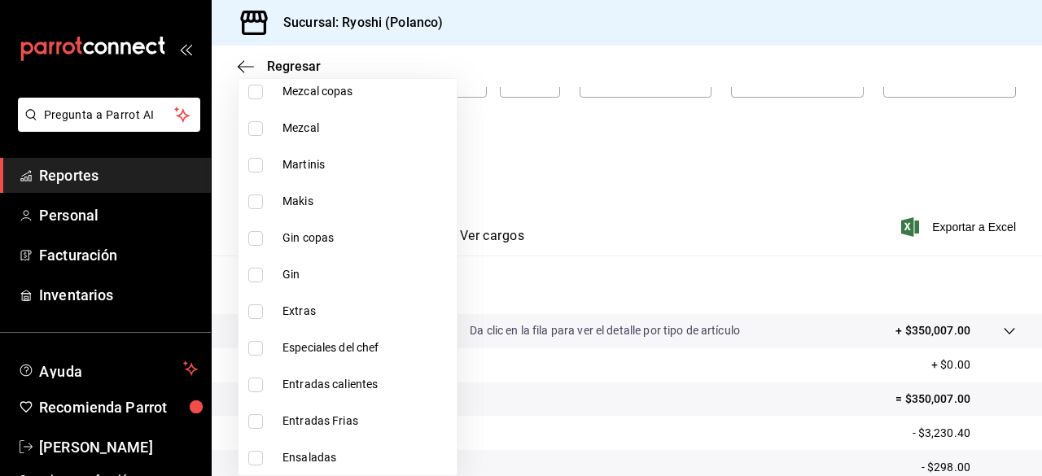
scroll to position [1570, 0]
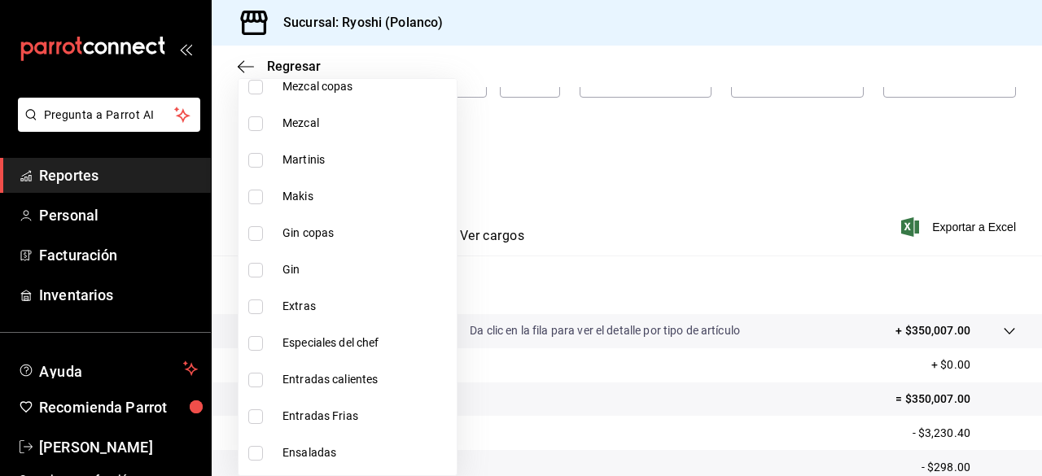
drag, startPoint x: 326, startPoint y: 107, endPoint x: 307, endPoint y: 140, distance: 38.0
click at [307, 140] on li "Mezcal" at bounding box center [348, 123] width 218 height 37
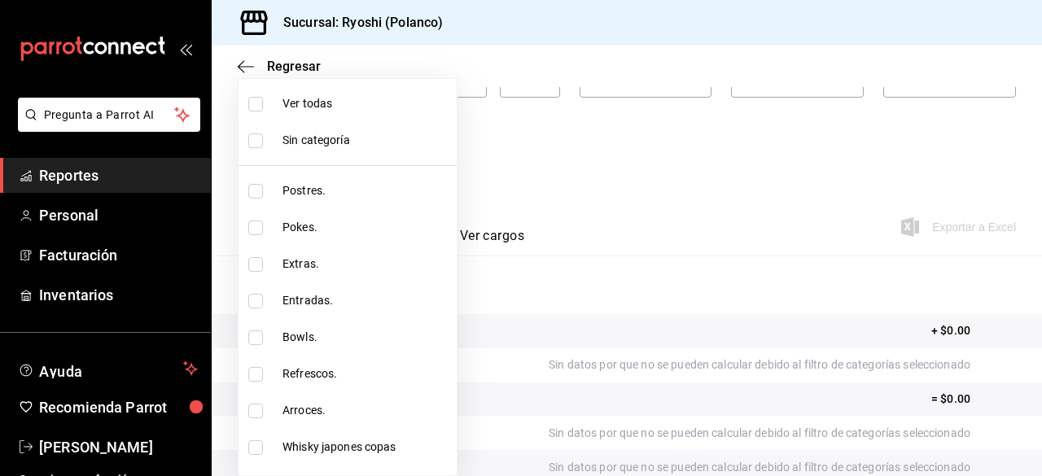
click at [253, 112] on li "Ver todas" at bounding box center [348, 103] width 218 height 37
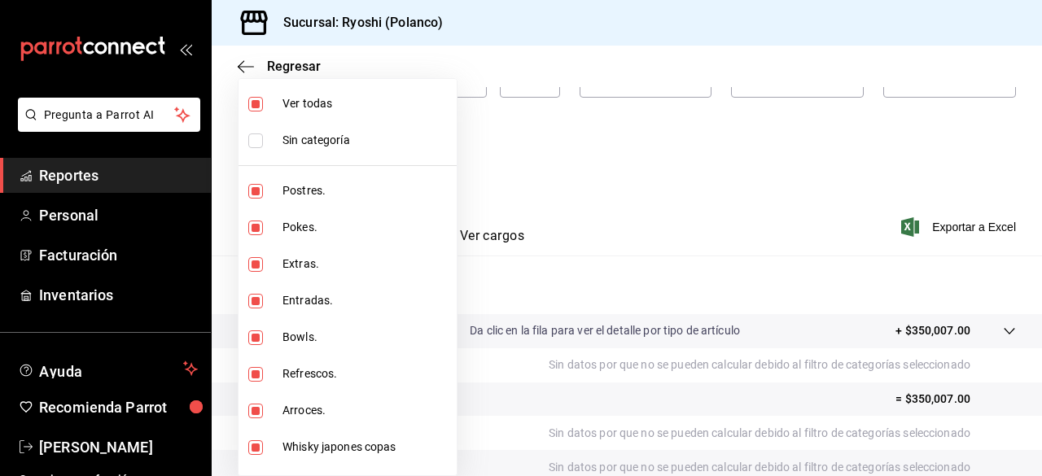
click at [256, 107] on input "checkbox" at bounding box center [255, 104] width 15 height 15
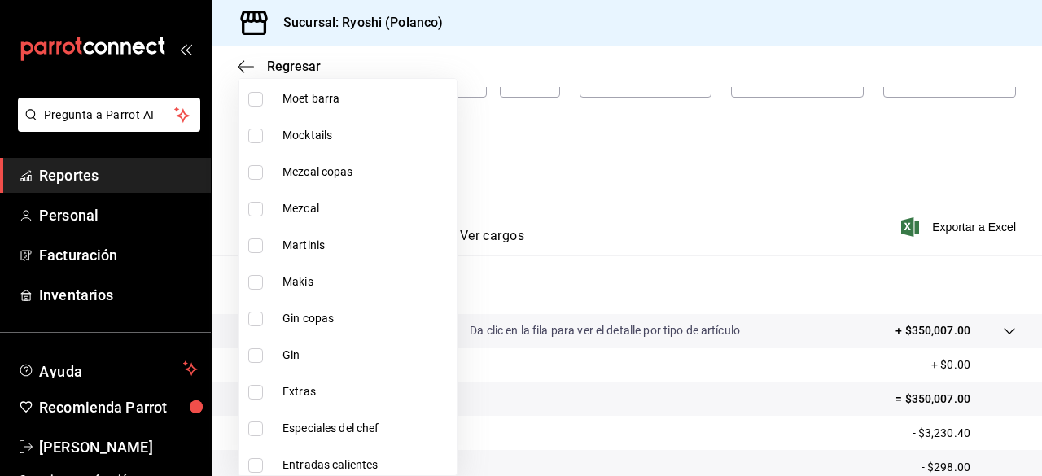
scroll to position [1858, 0]
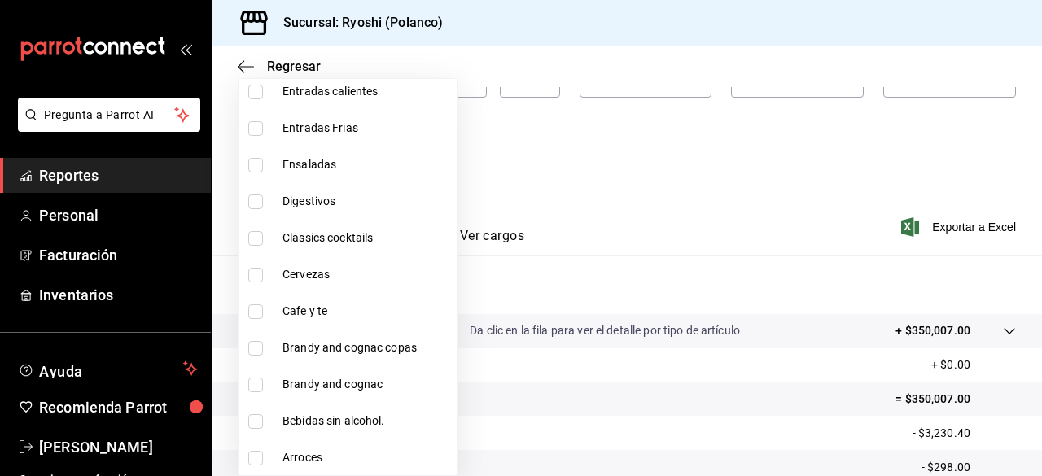
click at [254, 310] on input "checkbox" at bounding box center [255, 312] width 15 height 15
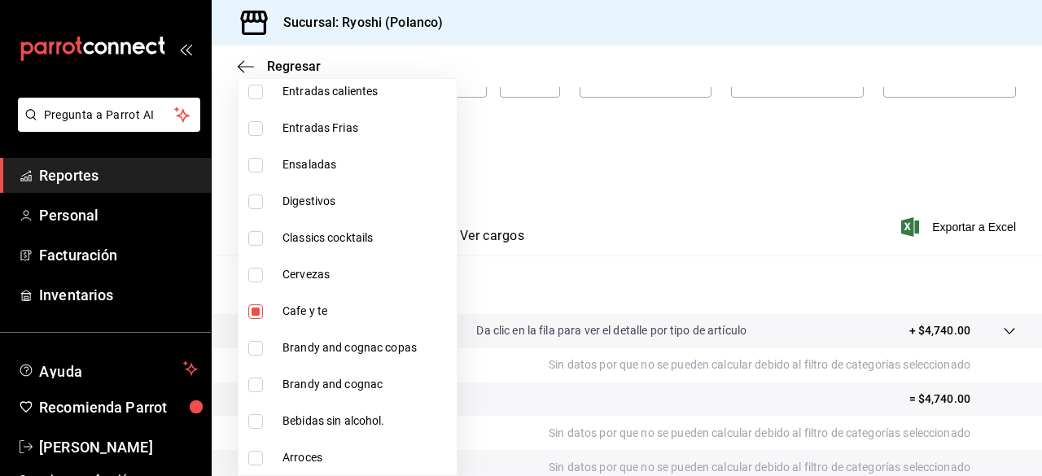
click at [590, 189] on div at bounding box center [521, 238] width 1042 height 476
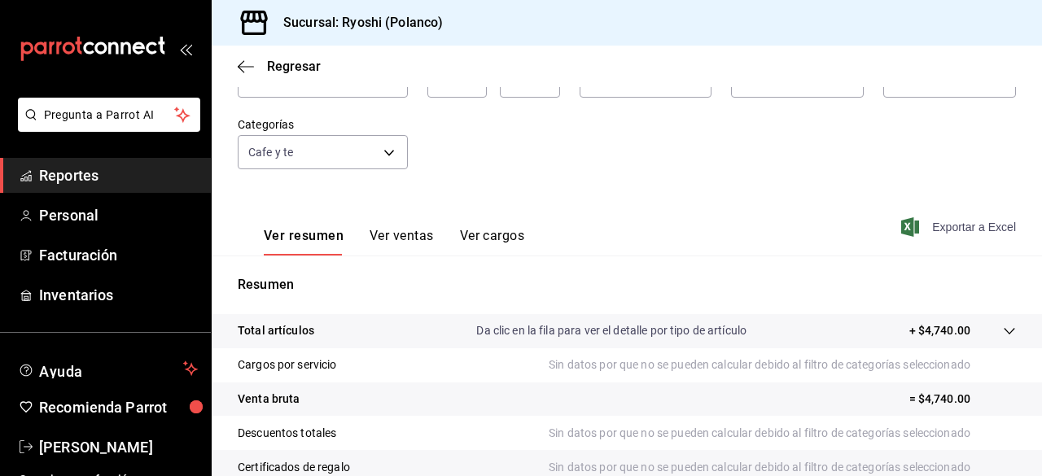
click at [927, 222] on span "Exportar a Excel" at bounding box center [961, 227] width 112 height 20
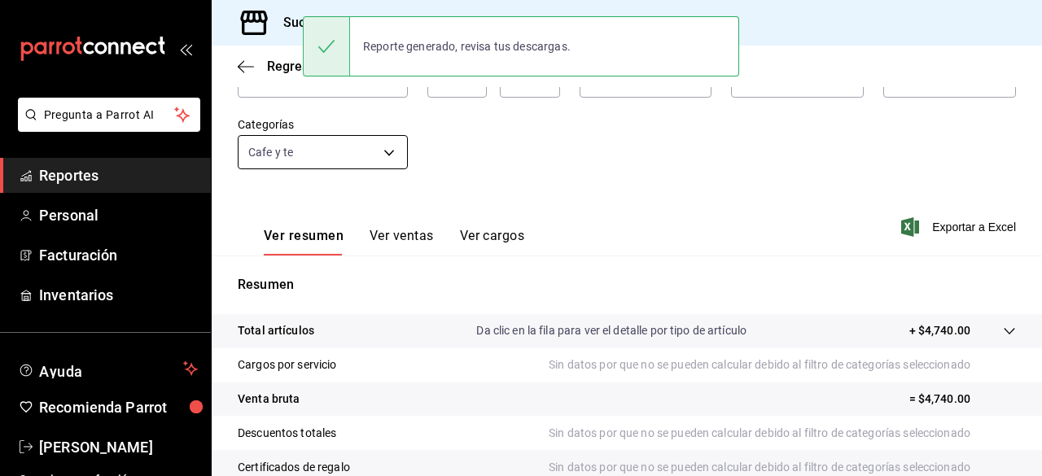
click at [388, 147] on body "Pregunta a Parrot AI Reportes Personal Facturación Inventarios Ayuda Recomienda…" at bounding box center [521, 238] width 1042 height 476
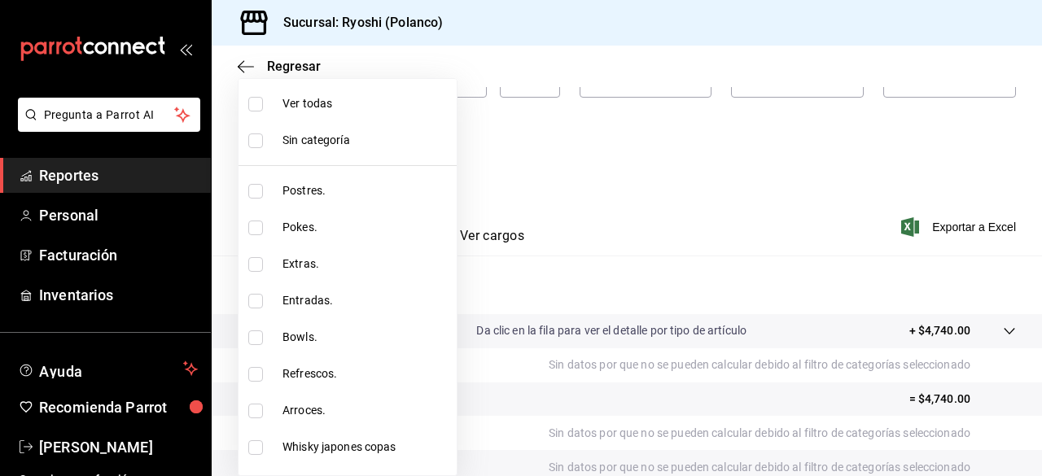
click at [263, 109] on label at bounding box center [258, 104] width 21 height 15
click at [263, 109] on input "checkbox" at bounding box center [255, 104] width 15 height 15
click at [257, 103] on input "checkbox" at bounding box center [255, 104] width 15 height 15
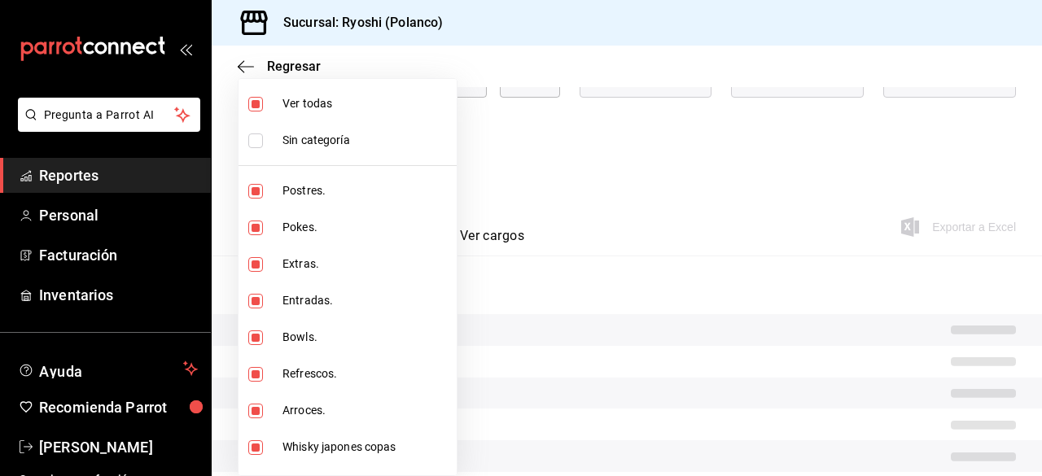
click at [257, 103] on input "checkbox" at bounding box center [255, 104] width 15 height 15
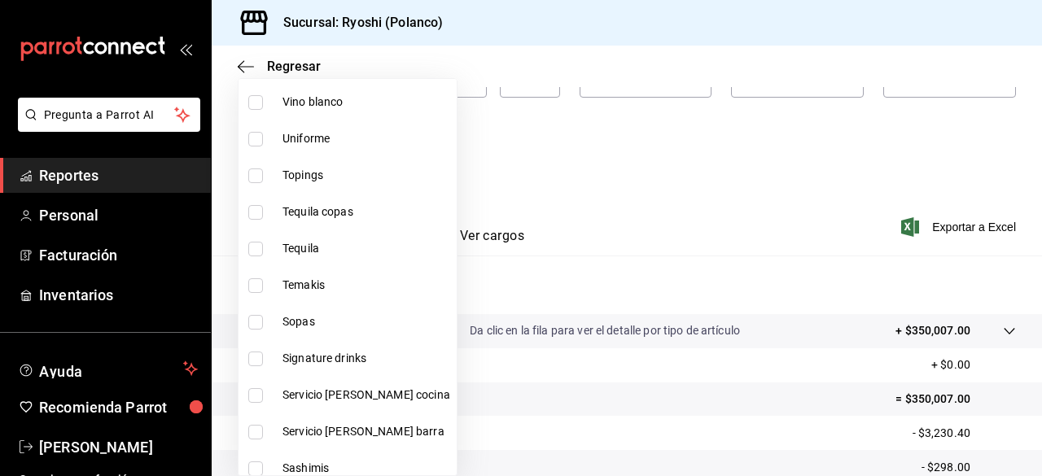
scroll to position [712, 0]
click at [256, 346] on li "Signature drinks" at bounding box center [348, 358] width 218 height 37
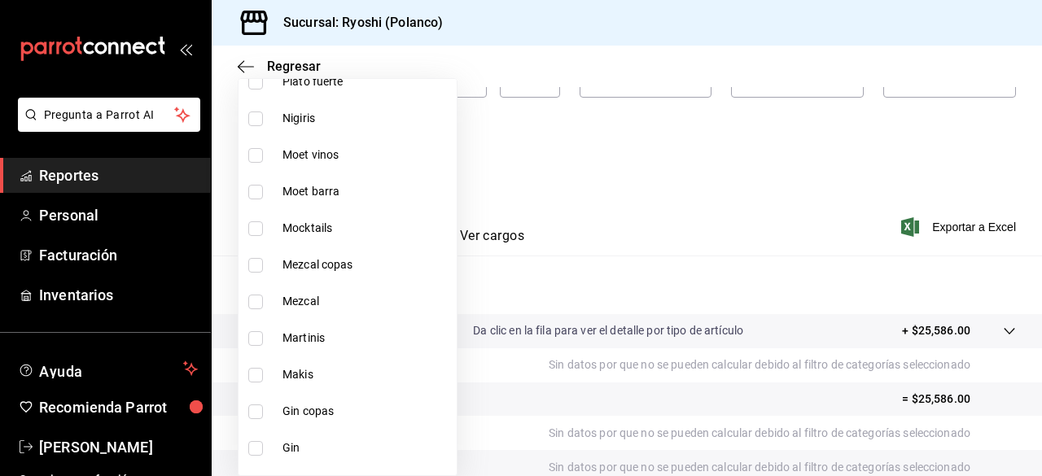
scroll to position [1392, 0]
click at [258, 331] on input "checkbox" at bounding box center [255, 338] width 15 height 15
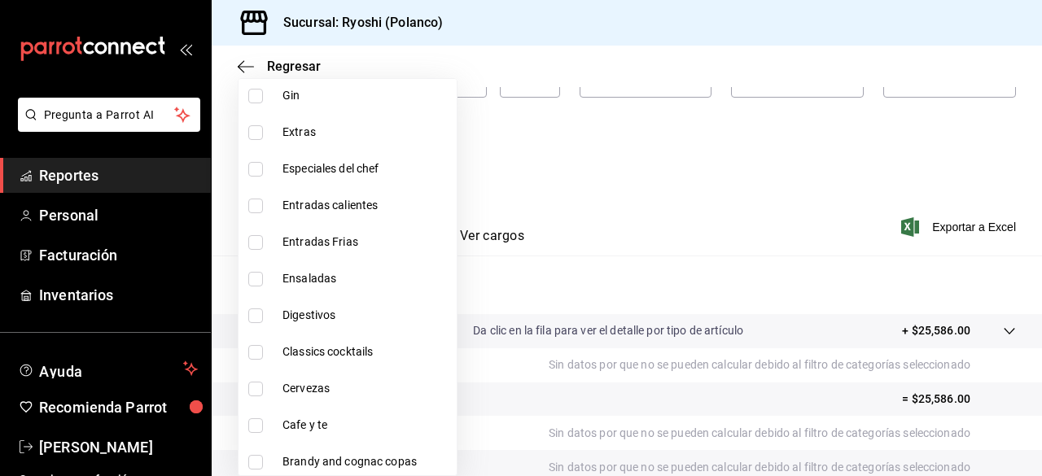
scroll to position [1763, 0]
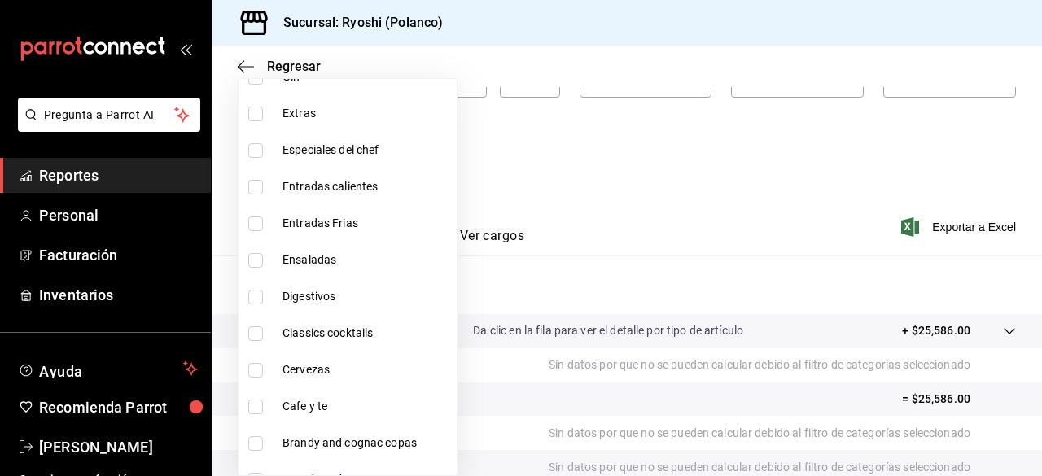
click at [258, 331] on input "checkbox" at bounding box center [255, 333] width 15 height 15
click at [949, 226] on div at bounding box center [521, 238] width 1042 height 476
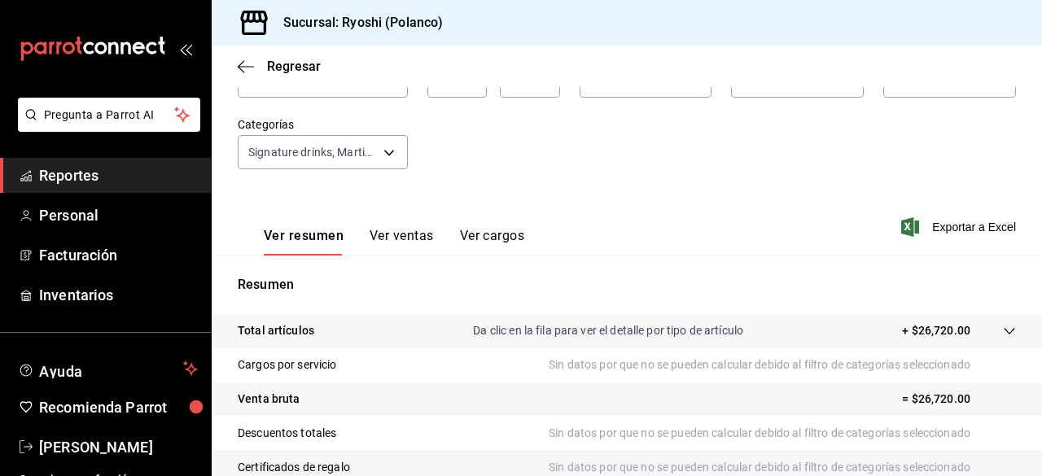
click at [949, 226] on span "Exportar a Excel" at bounding box center [961, 227] width 112 height 20
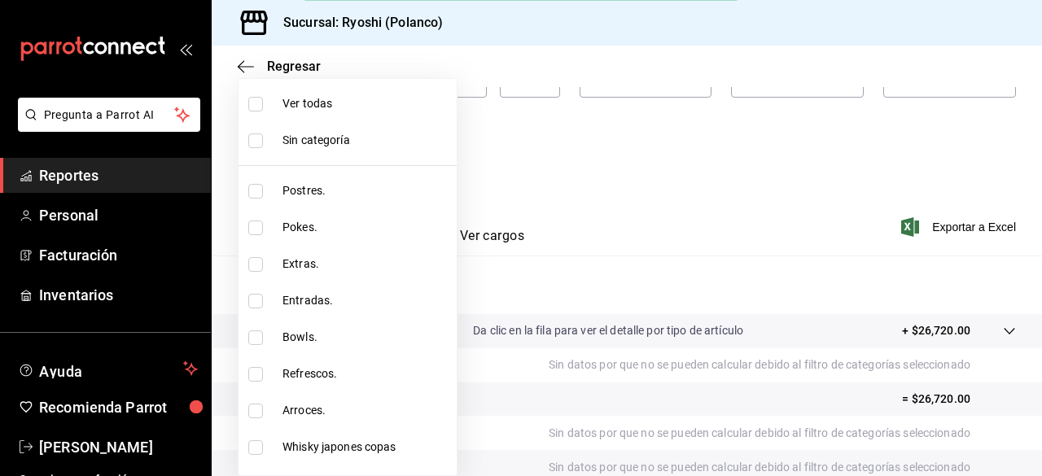
click at [395, 144] on body "Pregunta a Parrot AI Reportes Personal Facturación Inventarios Ayuda Recomienda…" at bounding box center [521, 238] width 1042 height 476
click at [261, 100] on input "checkbox" at bounding box center [255, 104] width 15 height 15
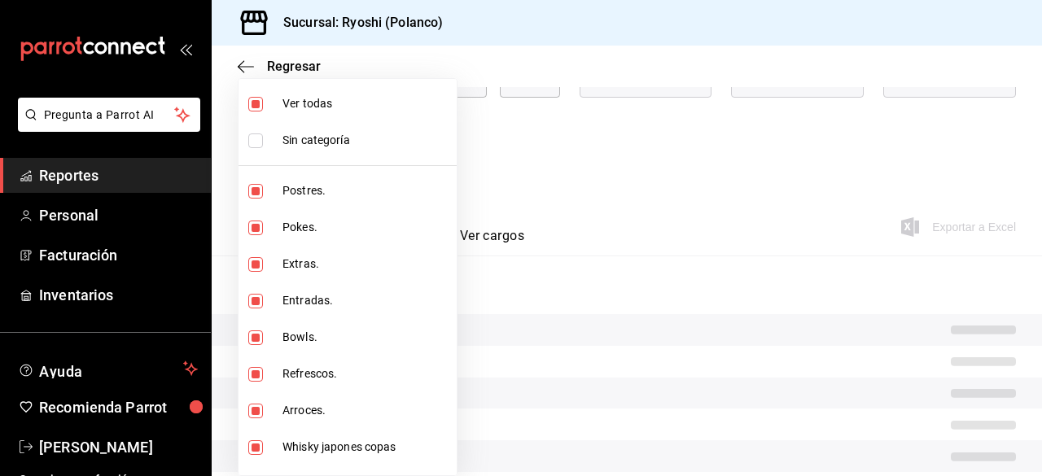
click at [261, 100] on input "checkbox" at bounding box center [255, 104] width 15 height 15
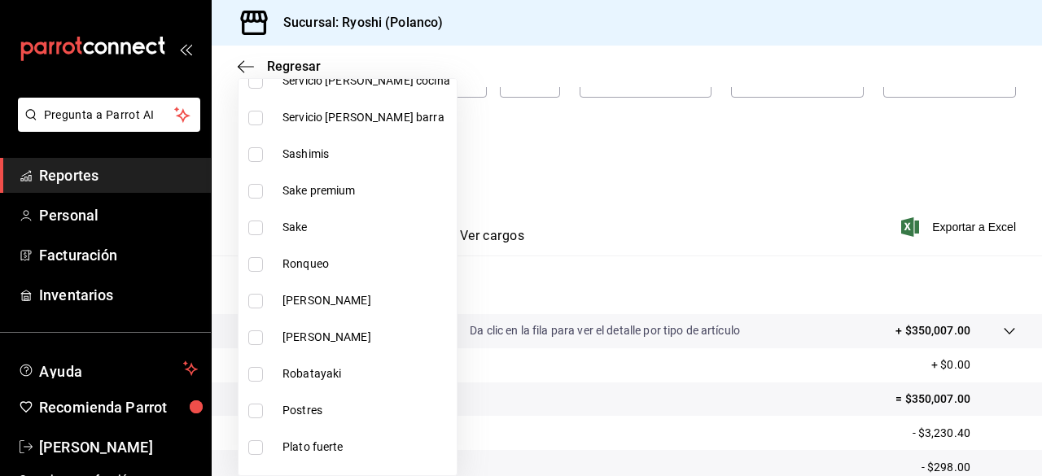
scroll to position [1025, 0]
click at [254, 224] on input "checkbox" at bounding box center [255, 228] width 15 height 15
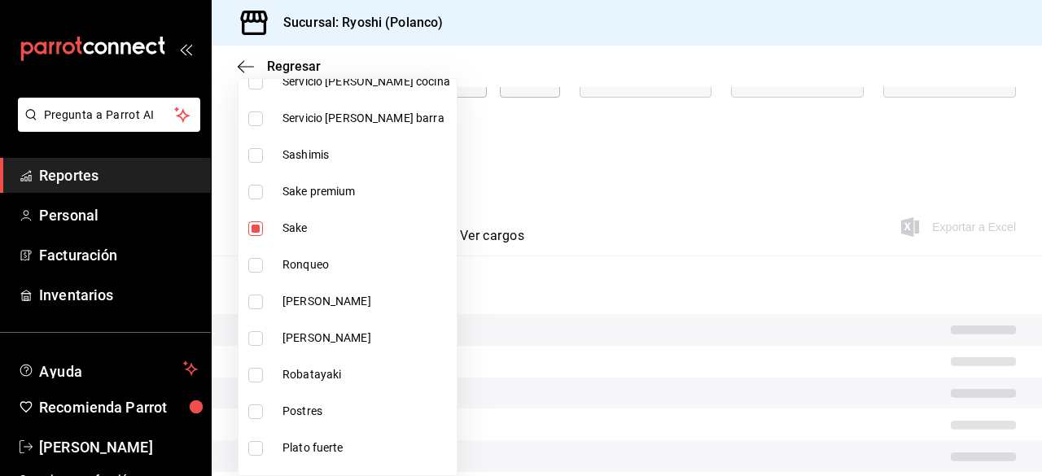
click at [258, 196] on input "checkbox" at bounding box center [255, 192] width 15 height 15
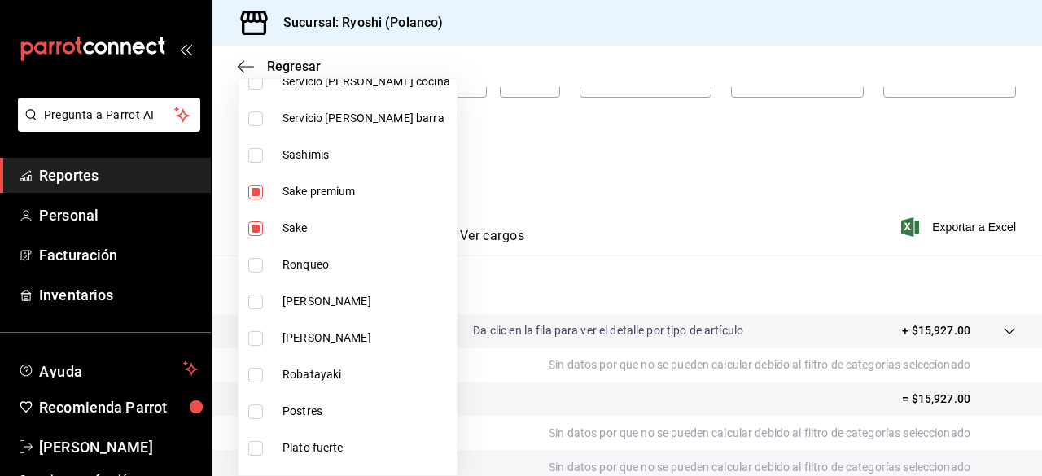
click at [749, 242] on div at bounding box center [521, 238] width 1042 height 476
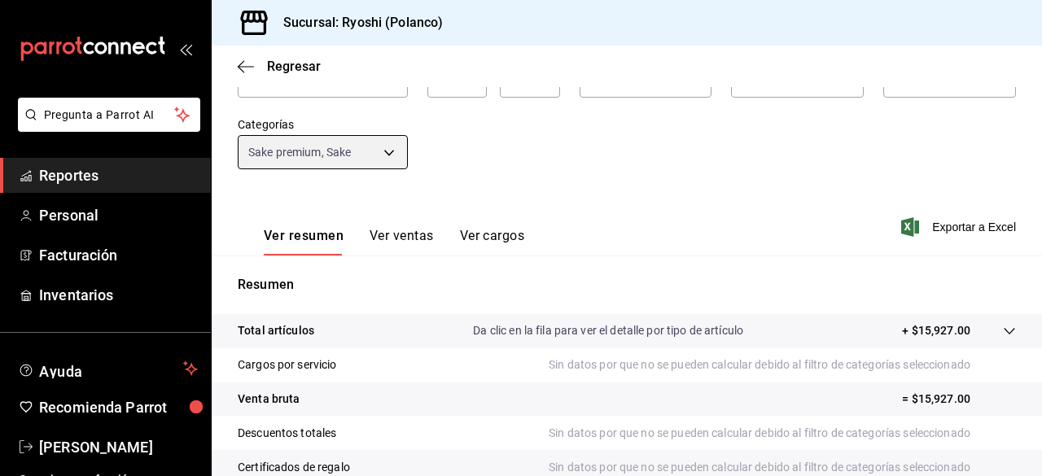
scroll to position [304, 0]
